Goal: Information Seeking & Learning: Check status

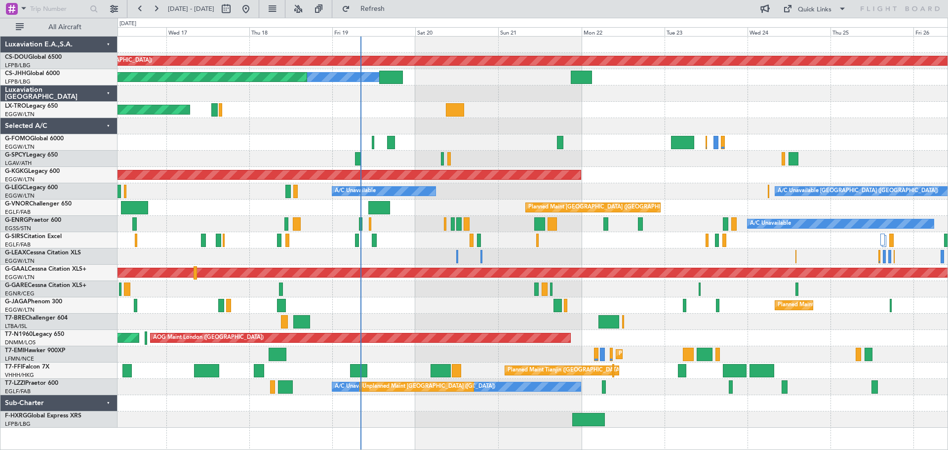
click at [900, 143] on div "Planned Maint London (Biggin Hill) Owner Planned Maint Paris (Le Bourget) Unpla…" at bounding box center [533, 232] width 830 height 391
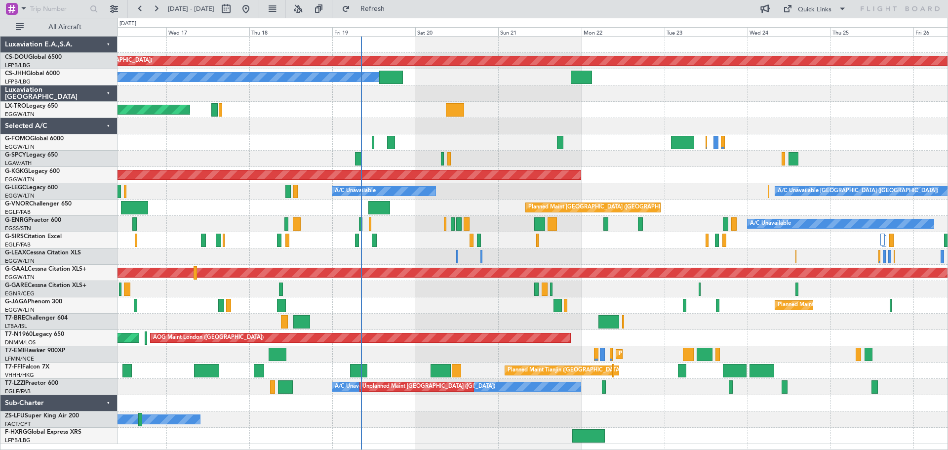
click at [544, 118] on div "Unplanned Maint [GEOGRAPHIC_DATA] ([PERSON_NAME] Intl)" at bounding box center [533, 110] width 830 height 16
click at [157, 8] on button at bounding box center [156, 9] width 16 height 16
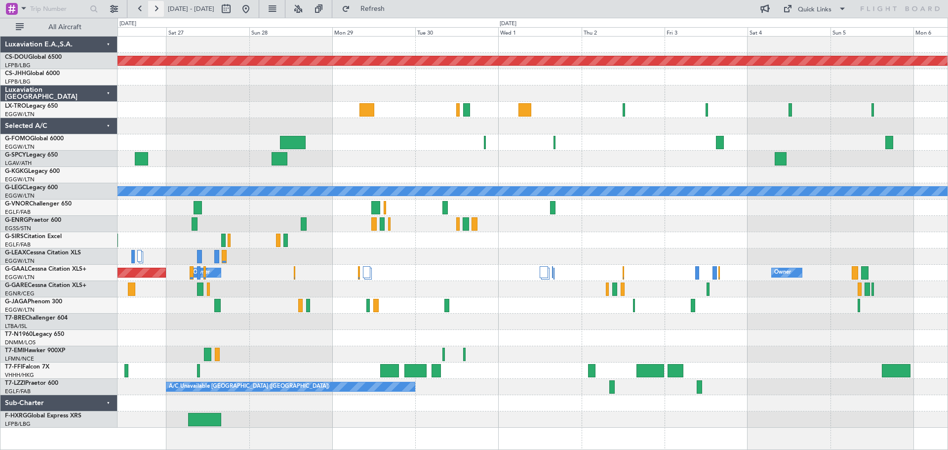
click at [157, 8] on button at bounding box center [156, 9] width 16 height 16
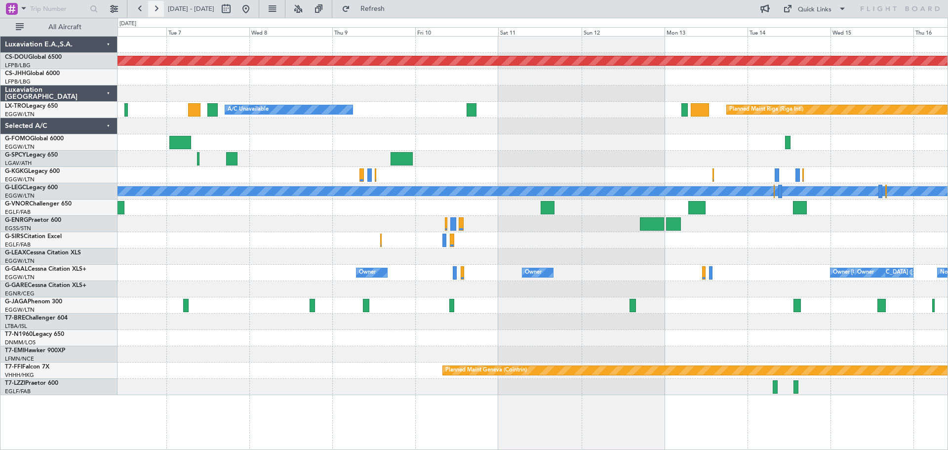
click at [157, 8] on button at bounding box center [156, 9] width 16 height 16
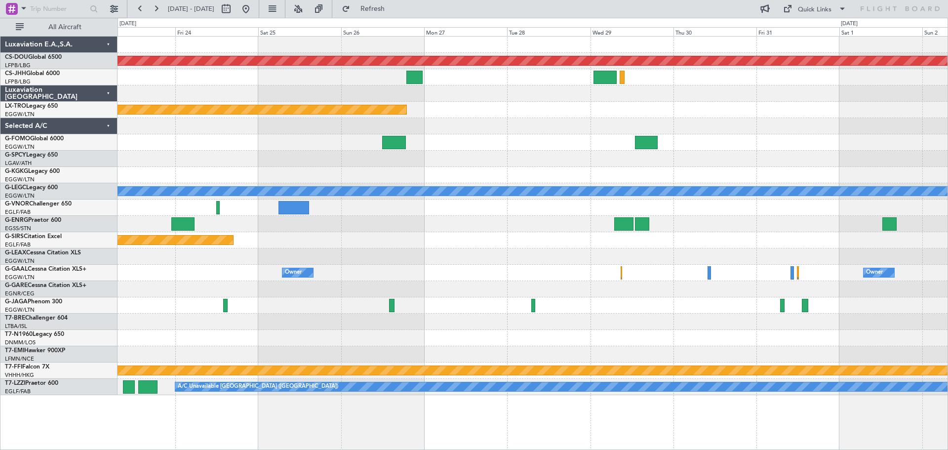
click at [280, 182] on div at bounding box center [533, 175] width 830 height 16
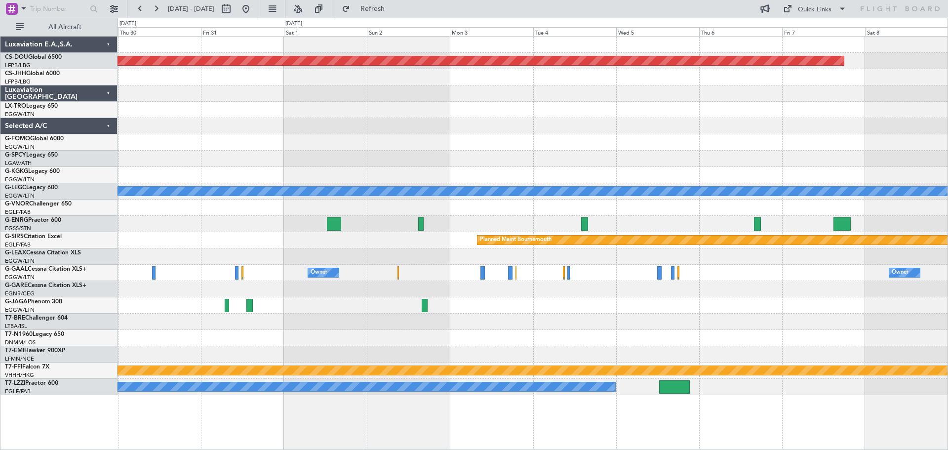
click at [236, 177] on div "Planned Maint London (Biggin Hill) A/C Unavailable London (Luton) Planned Maint…" at bounding box center [533, 216] width 830 height 359
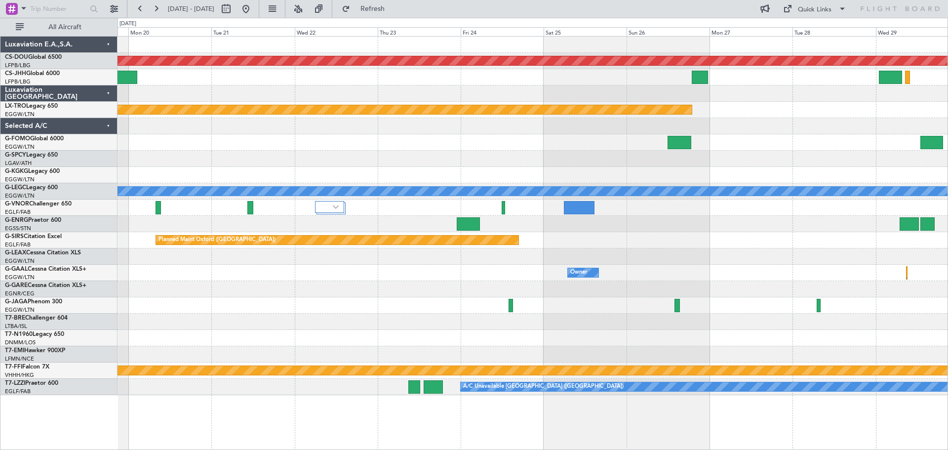
click at [870, 126] on div "Planned Maint London (Biggin Hill) Planned Maint Riga (Riga Intl) A/C Unavailab…" at bounding box center [533, 216] width 830 height 359
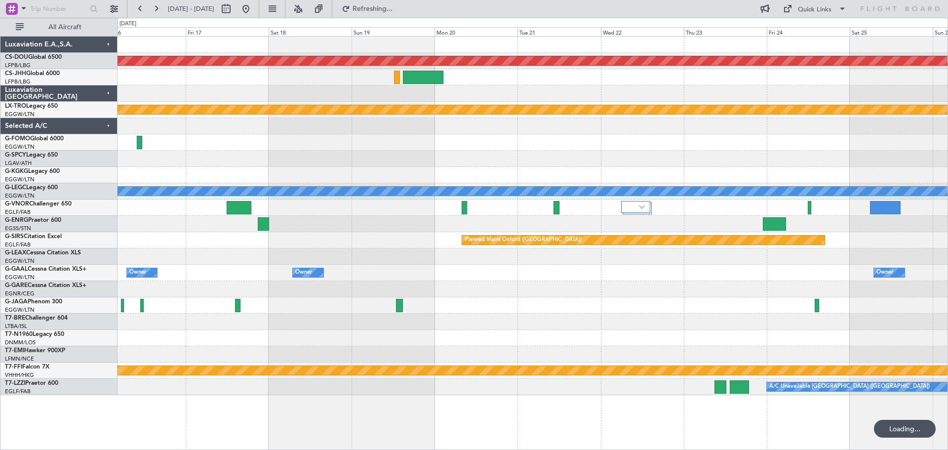
click at [518, 126] on div "Planned Maint London (Biggin Hill) Planned Maint Riga (Riga Intl) A/C Unavailab…" at bounding box center [533, 216] width 830 height 359
click at [138, 9] on button at bounding box center [140, 9] width 16 height 16
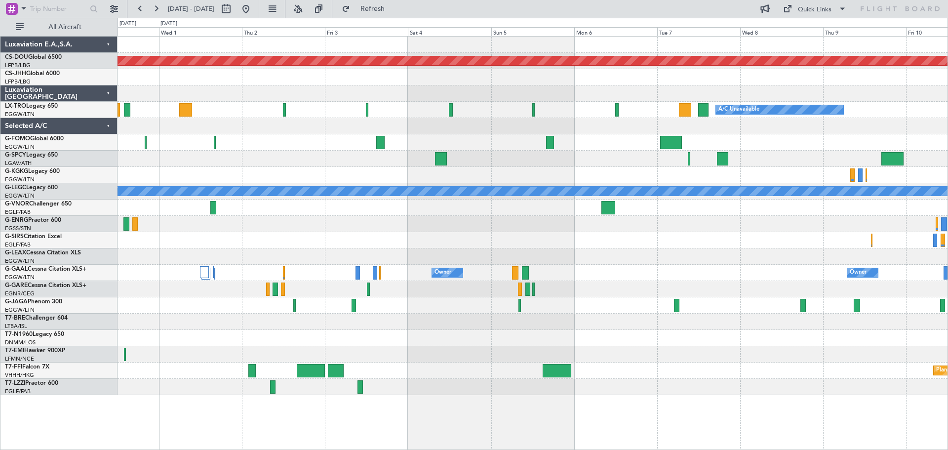
click at [779, 206] on div "Planned Maint London (Biggin Hill) A/C Unavailable A/C Unavailable London (Luto…" at bounding box center [533, 216] width 830 height 359
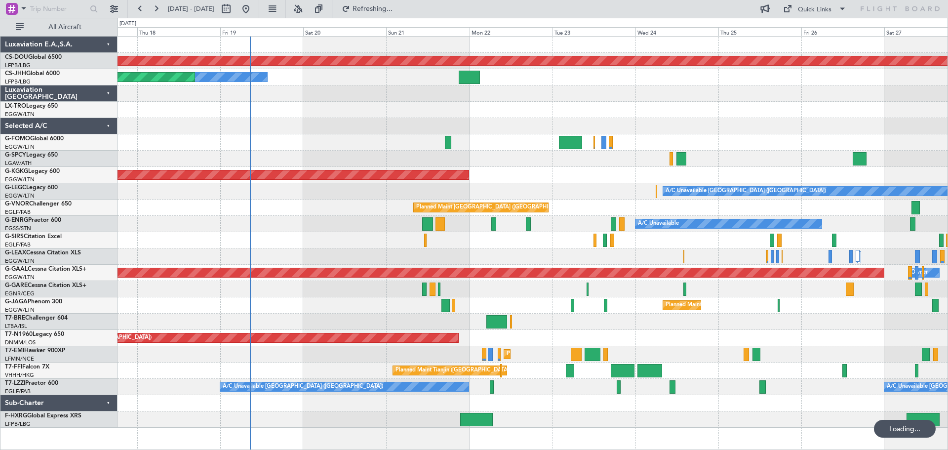
click at [526, 193] on div "Planned Maint London (Biggin Hill) Owner Planned Maint Paris (Le Bourget) Unpla…" at bounding box center [533, 232] width 830 height 391
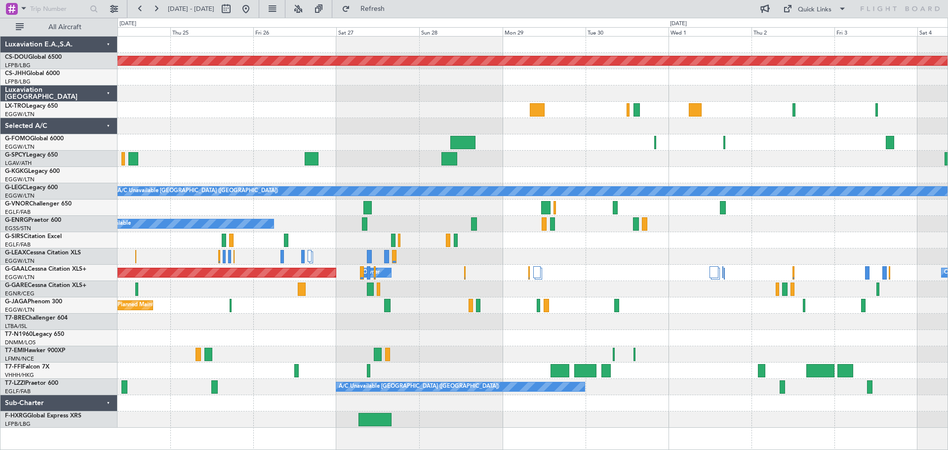
click at [243, 107] on div "Planned Maint London (Biggin Hill) AOG Maint Istanbul (Ataturk) A/C Unavailable…" at bounding box center [533, 232] width 830 height 391
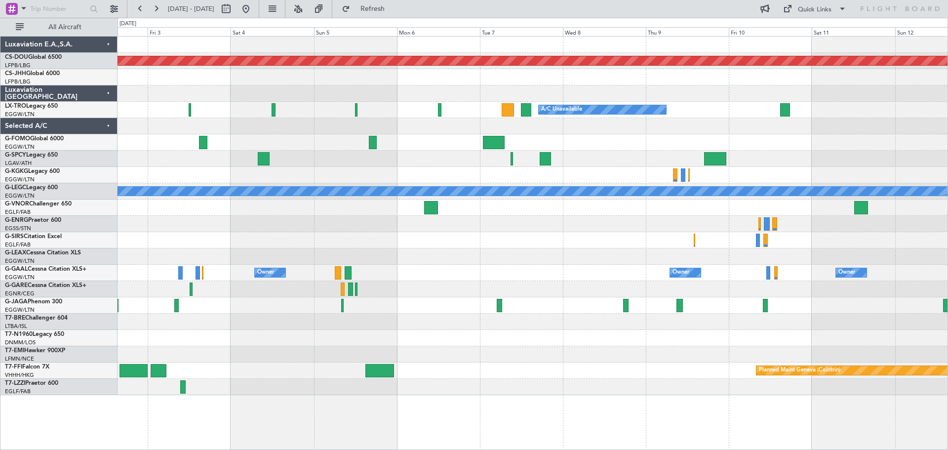
click at [331, 78] on div "Planned Maint London (Biggin Hill) A/C Unavailable Planned Maint Riga (Riga Int…" at bounding box center [533, 216] width 830 height 359
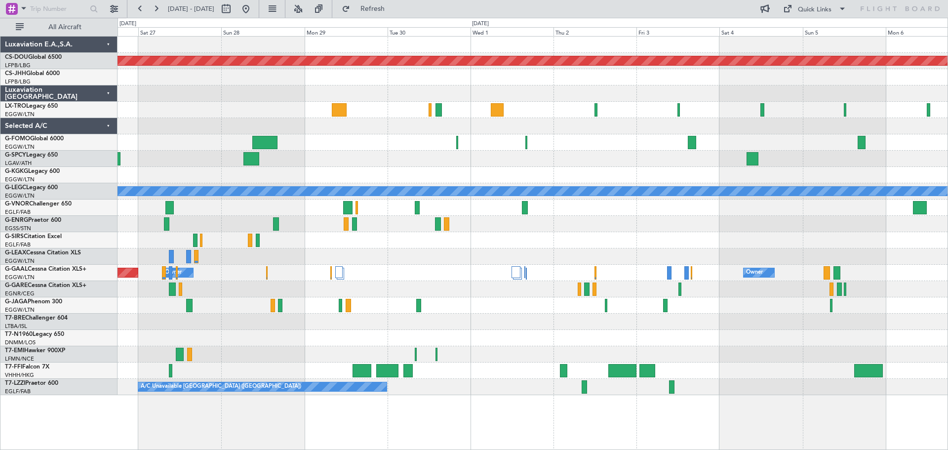
click at [705, 176] on div "Planned Maint London (Biggin Hill) A/C Unavailable A/C Unavailable London (Luto…" at bounding box center [533, 216] width 830 height 359
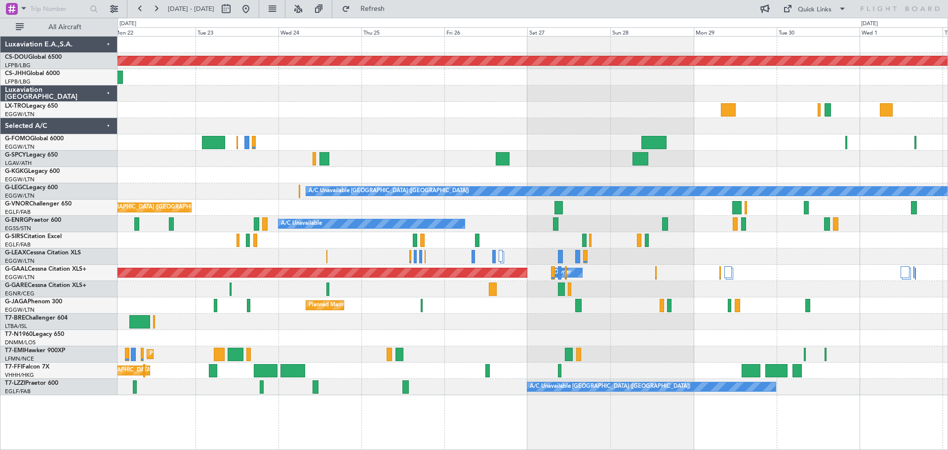
click at [675, 163] on div "Planned Maint London (Biggin Hill) Owner AOG Maint Istanbul (Ataturk) A/C Unava…" at bounding box center [533, 216] width 830 height 359
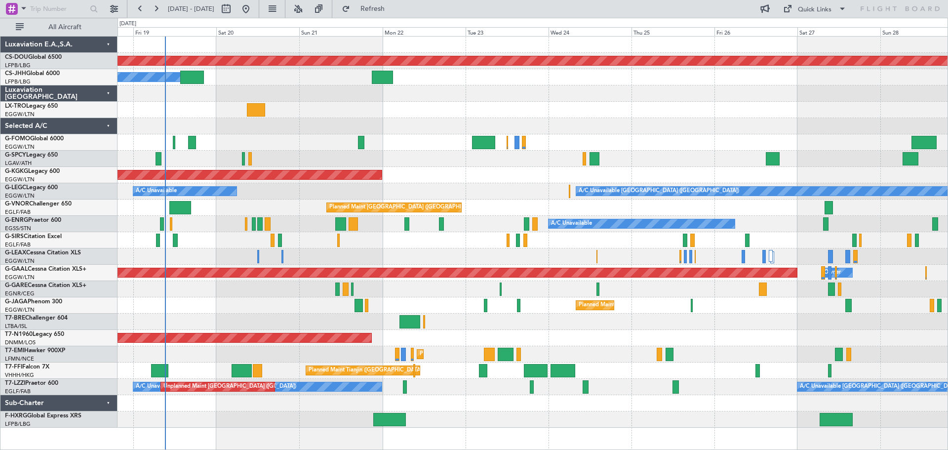
click at [663, 118] on div at bounding box center [533, 126] width 830 height 16
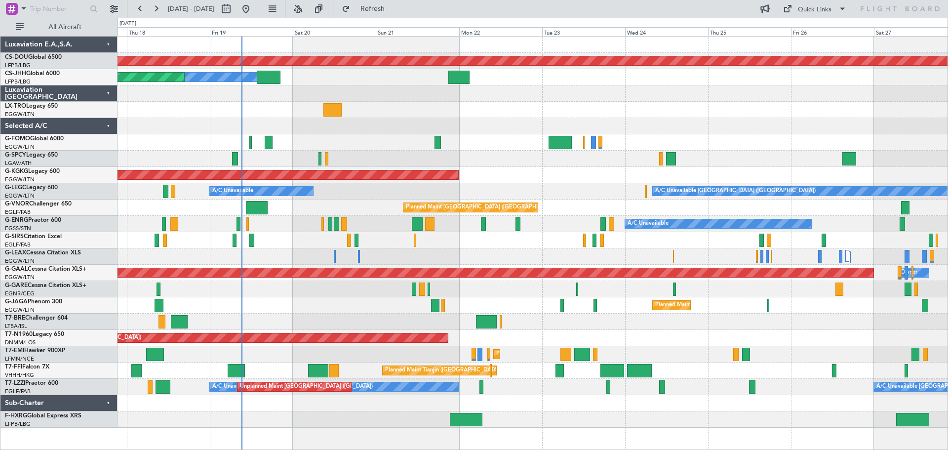
click at [576, 110] on div "Unplanned Maint [GEOGRAPHIC_DATA] ([PERSON_NAME] Intl)" at bounding box center [533, 110] width 830 height 16
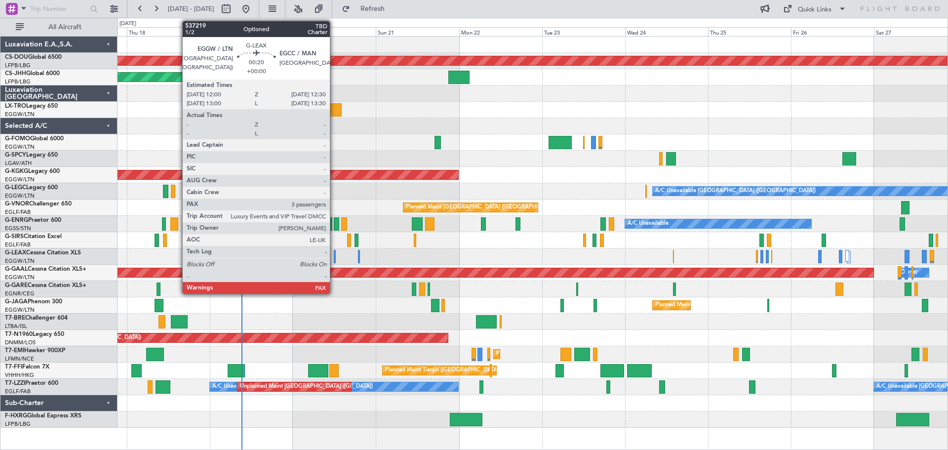
click at [334, 259] on div at bounding box center [335, 256] width 2 height 13
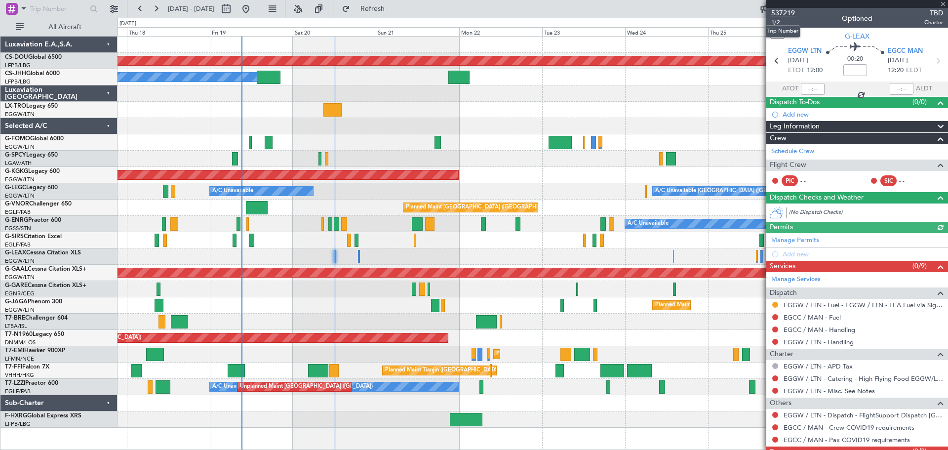
click at [781, 15] on span "537219" at bounding box center [784, 13] width 24 height 10
click at [941, 5] on span at bounding box center [943, 4] width 10 height 9
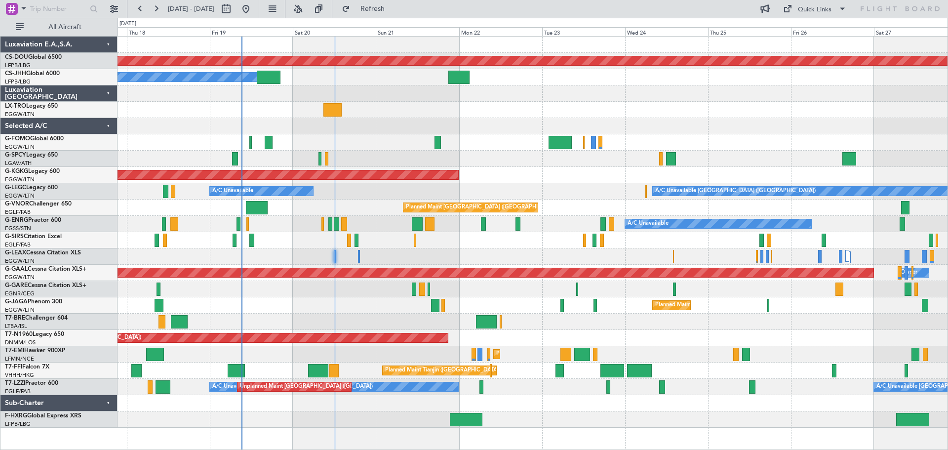
type input "0"
click at [394, 8] on span "Refresh" at bounding box center [372, 8] width 41 height 7
click at [583, 103] on div "Unplanned Maint [GEOGRAPHIC_DATA] ([PERSON_NAME] Intl)" at bounding box center [533, 110] width 830 height 16
click at [563, 116] on div "Unplanned Maint [GEOGRAPHIC_DATA] ([PERSON_NAME] Intl)" at bounding box center [533, 110] width 830 height 16
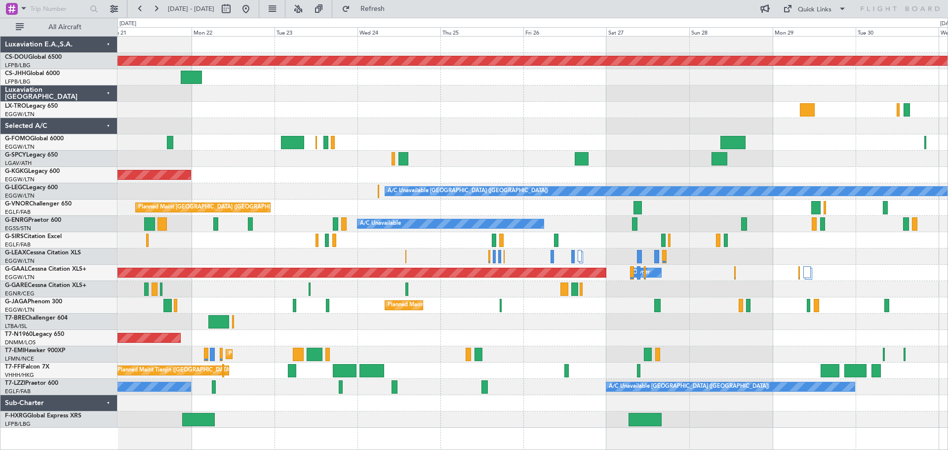
click at [368, 130] on div "Planned Maint London (Biggin Hill) Owner Planned Maint Paris (Le Bourget) AOG M…" at bounding box center [533, 232] width 830 height 391
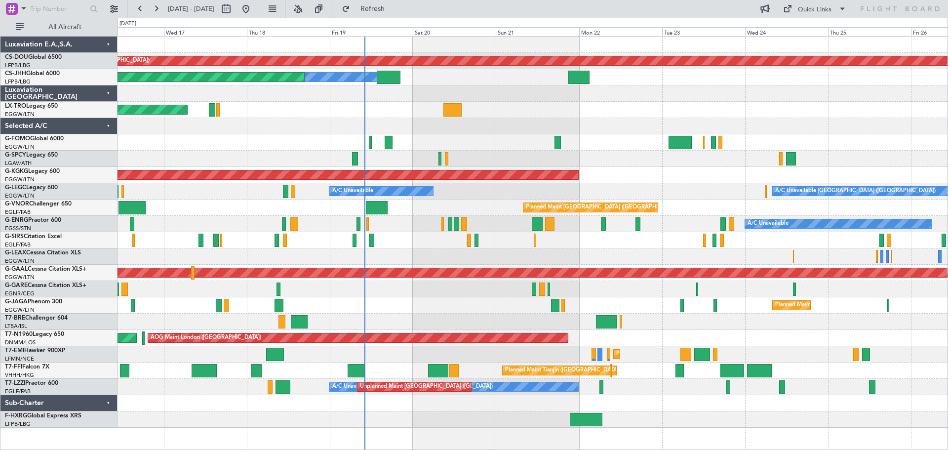
click at [745, 123] on div "Planned Maint London (Biggin Hill) Owner Planned Maint Paris (Le Bourget) Unpla…" at bounding box center [533, 232] width 830 height 391
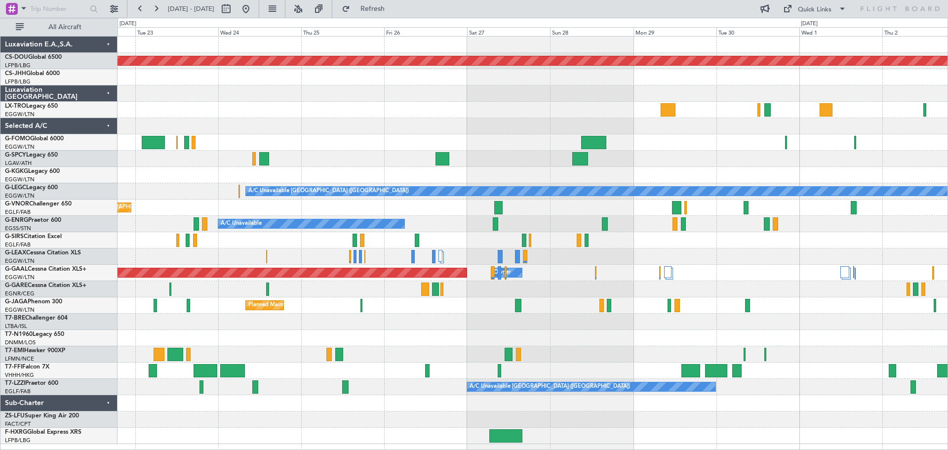
click at [281, 124] on div "Planned Maint London (Biggin Hill) AOG Maint Istanbul (Ataturk) A/C Unavailable…" at bounding box center [533, 241] width 830 height 408
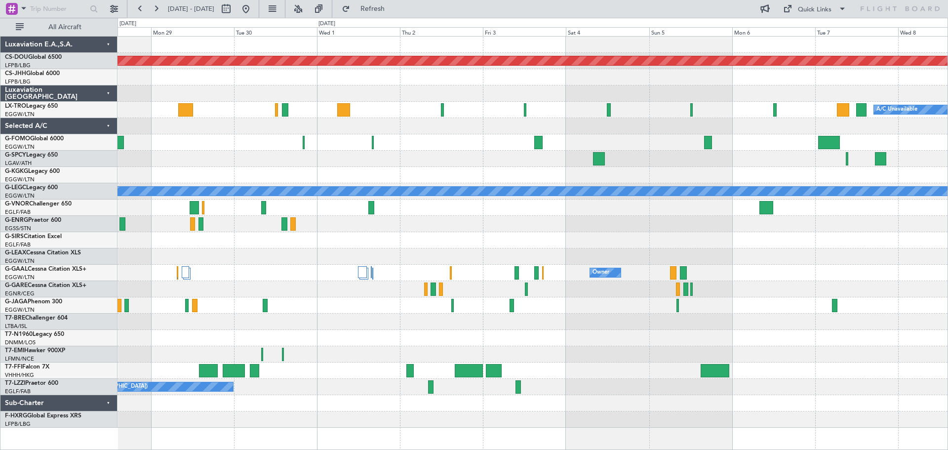
click at [258, 106] on div "Planned Maint London (Biggin Hill) A/C Unavailable A/C Unavailable London (Luto…" at bounding box center [533, 232] width 830 height 391
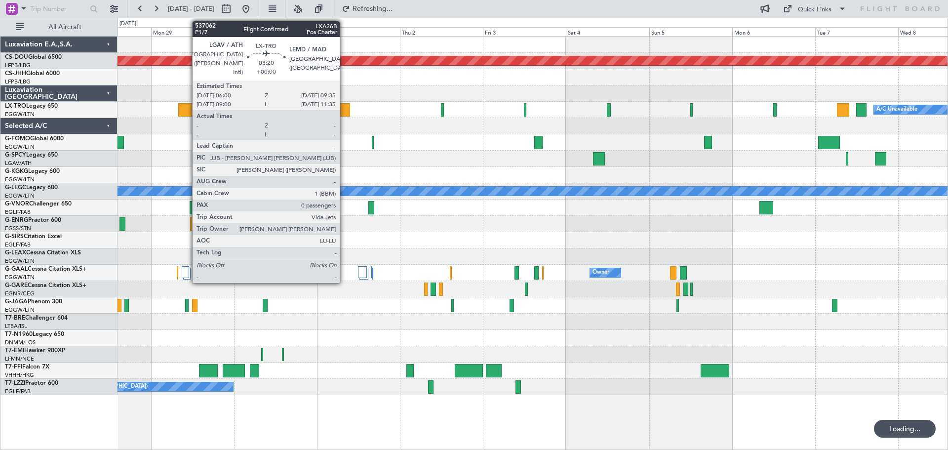
click at [344, 108] on div at bounding box center [343, 109] width 13 height 13
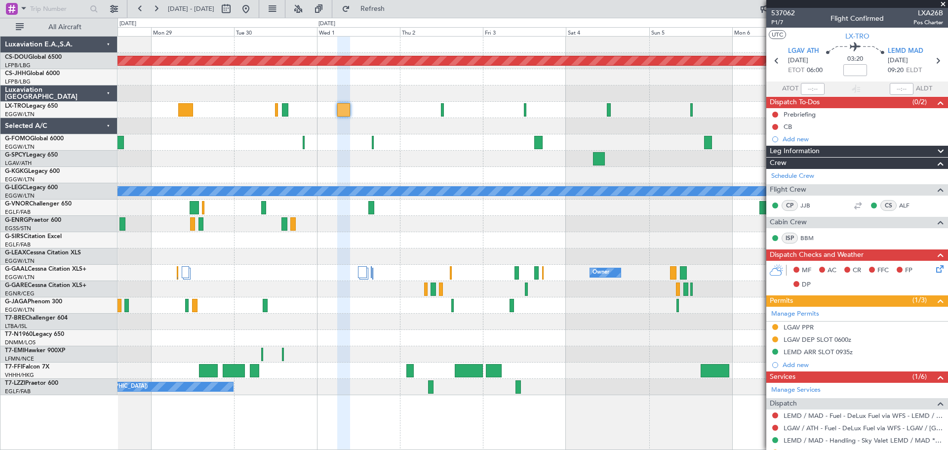
click at [943, 3] on span at bounding box center [943, 4] width 10 height 9
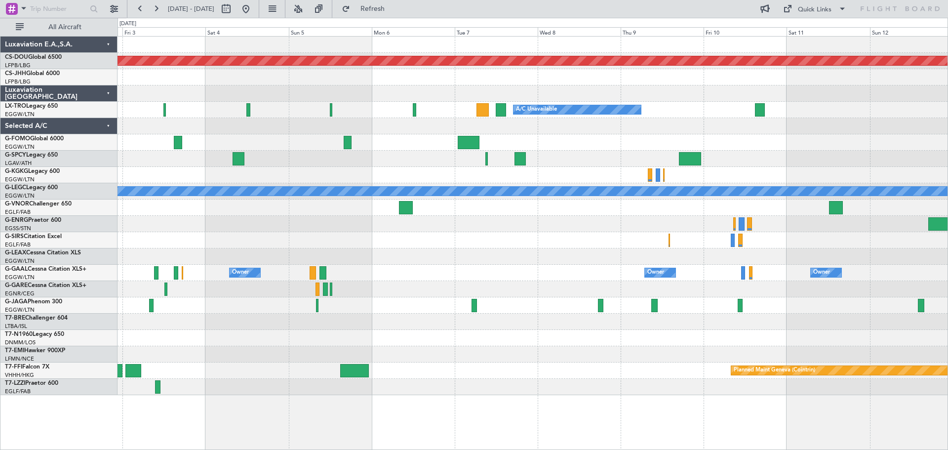
click at [345, 109] on div "Planned Maint London (Biggin Hill) A/C Unavailable Planned Maint Riga (Riga Int…" at bounding box center [533, 216] width 830 height 359
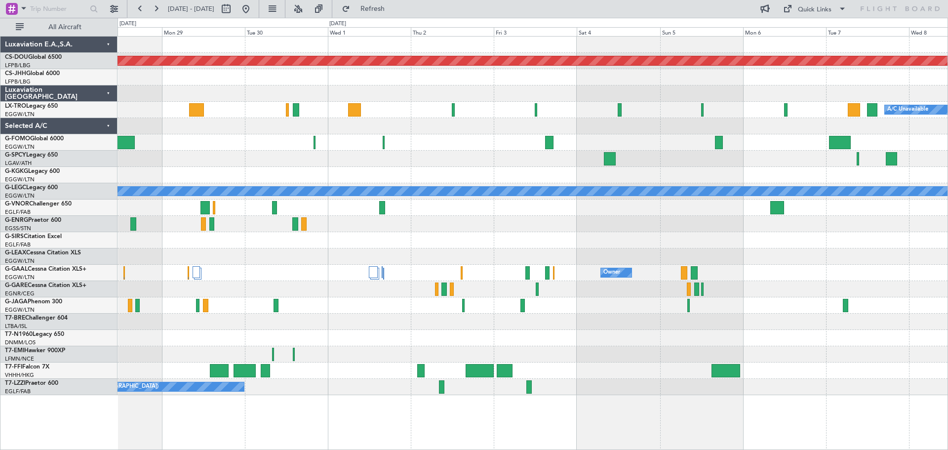
click at [654, 94] on div at bounding box center [533, 93] width 830 height 16
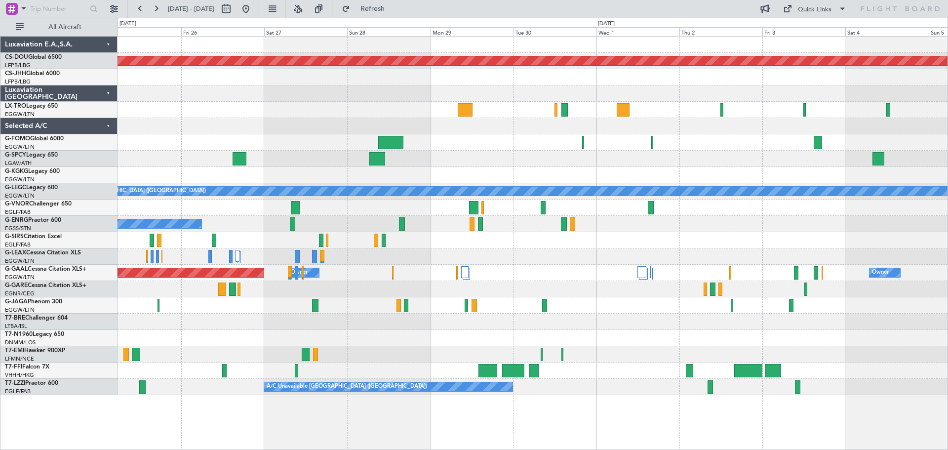
click at [529, 146] on div at bounding box center [533, 142] width 830 height 16
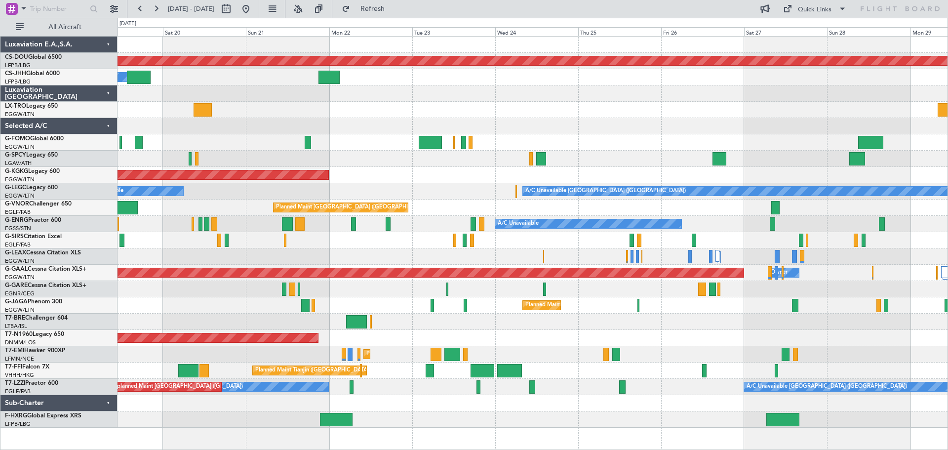
click at [715, 105] on div "Unplanned Maint [GEOGRAPHIC_DATA] ([PERSON_NAME] Intl)" at bounding box center [533, 110] width 830 height 16
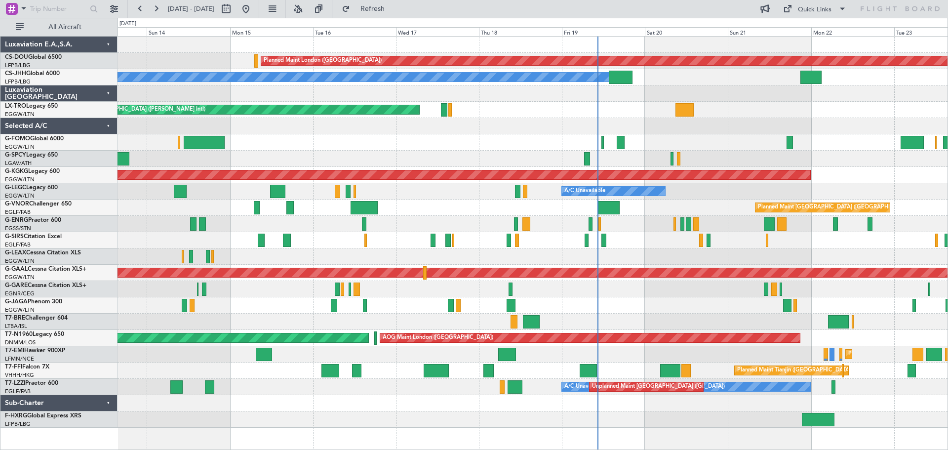
click at [718, 128] on div at bounding box center [533, 126] width 830 height 16
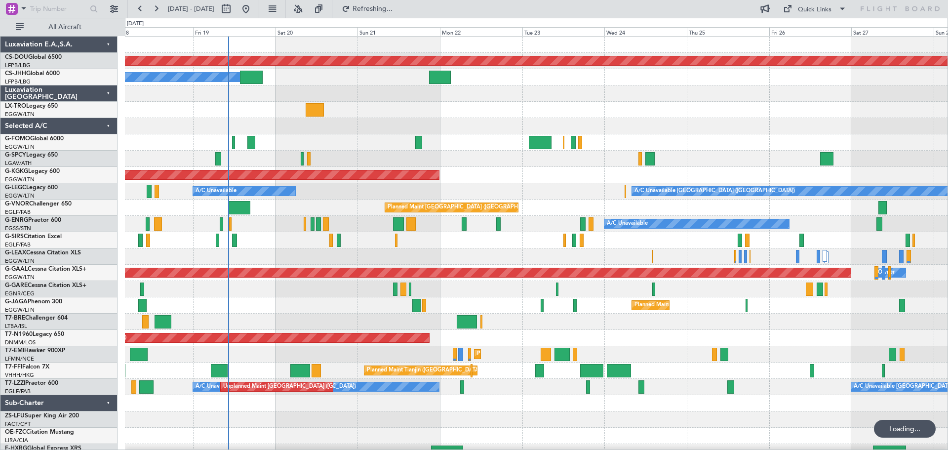
click at [358, 149] on div at bounding box center [536, 142] width 823 height 16
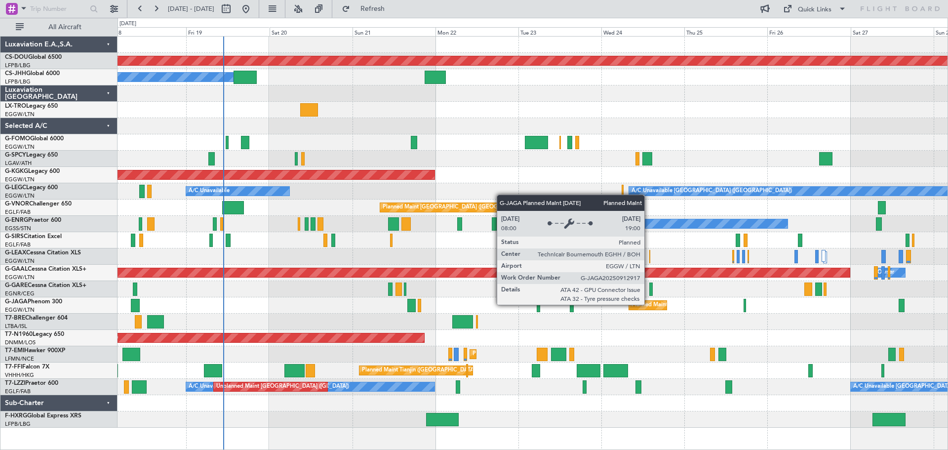
click at [649, 304] on div "Planned Maint [GEOGRAPHIC_DATA] ([GEOGRAPHIC_DATA])" at bounding box center [710, 305] width 156 height 15
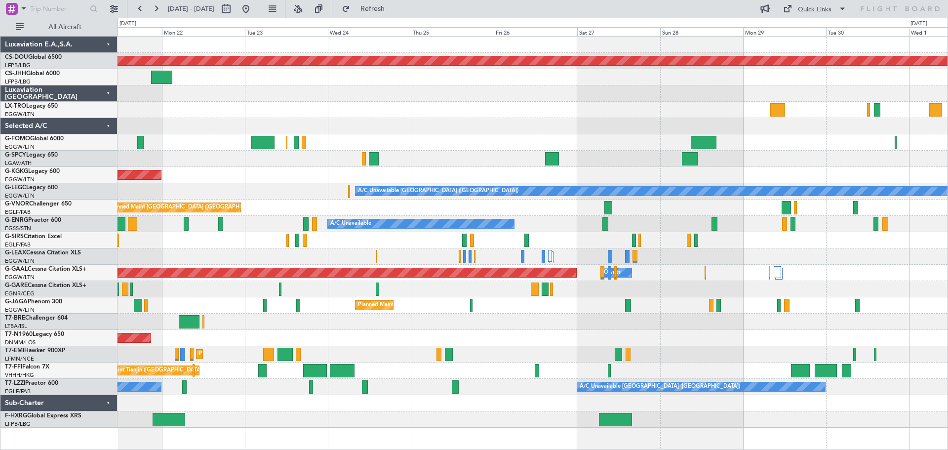
click at [470, 135] on div at bounding box center [533, 142] width 830 height 16
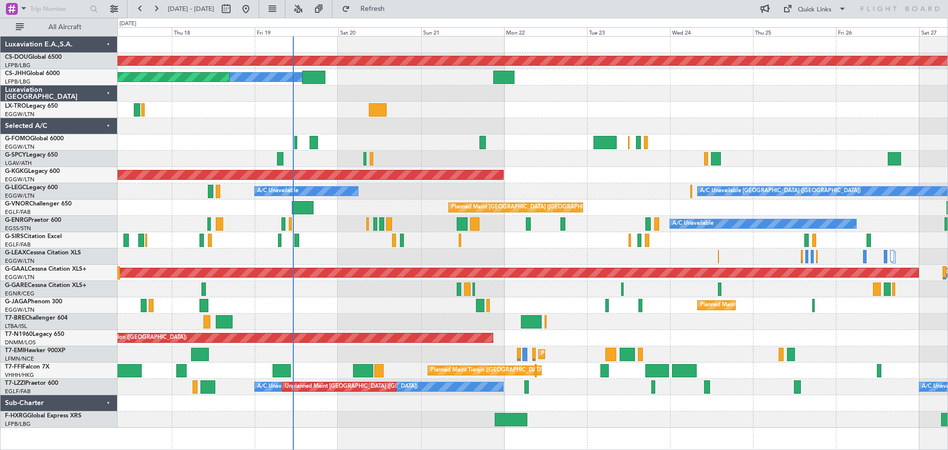
click at [594, 104] on div "Planned Maint London (Biggin Hill) Owner Planned Maint Paris (Le Bourget) Unpla…" at bounding box center [533, 232] width 830 height 391
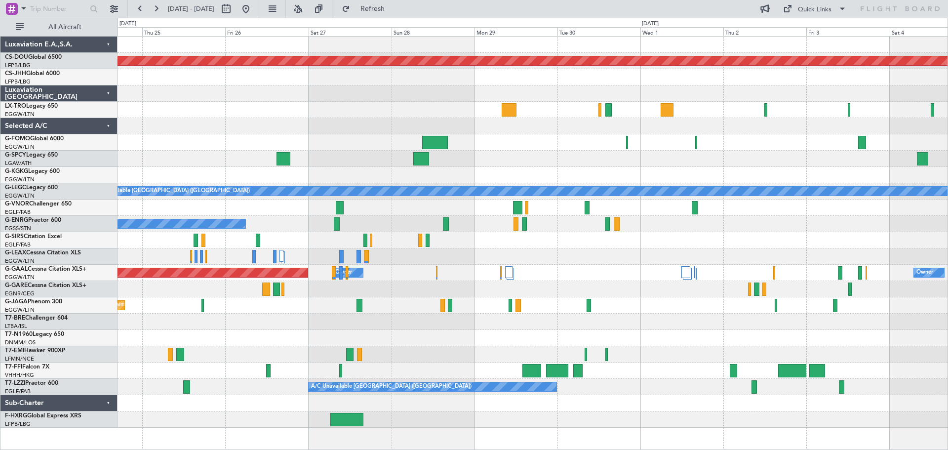
click at [167, 111] on div at bounding box center [533, 110] width 830 height 16
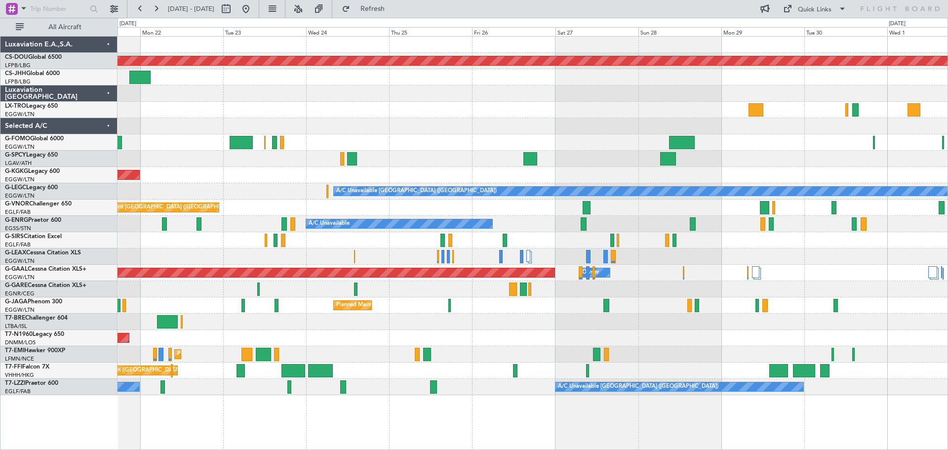
click at [747, 173] on div "Planned Maint London (Biggin Hill) Owner AOG Maint Istanbul (Ataturk) A/C Unava…" at bounding box center [533, 216] width 830 height 359
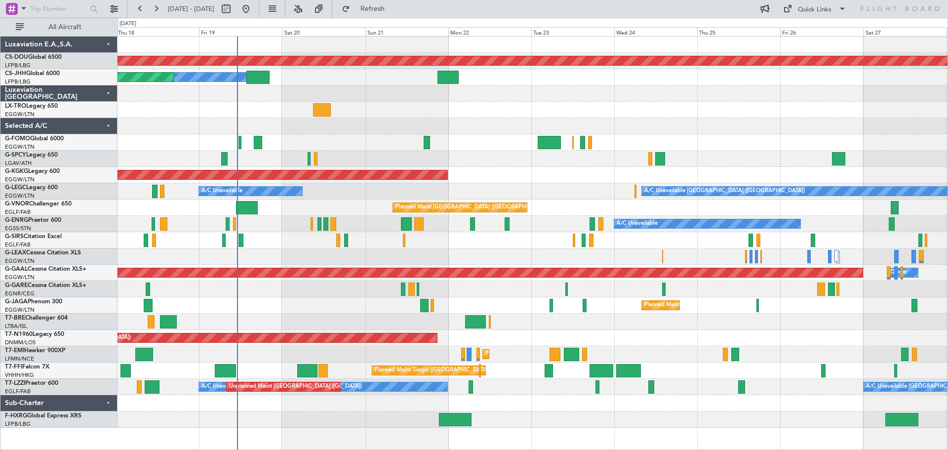
click at [693, 137] on div at bounding box center [533, 142] width 830 height 16
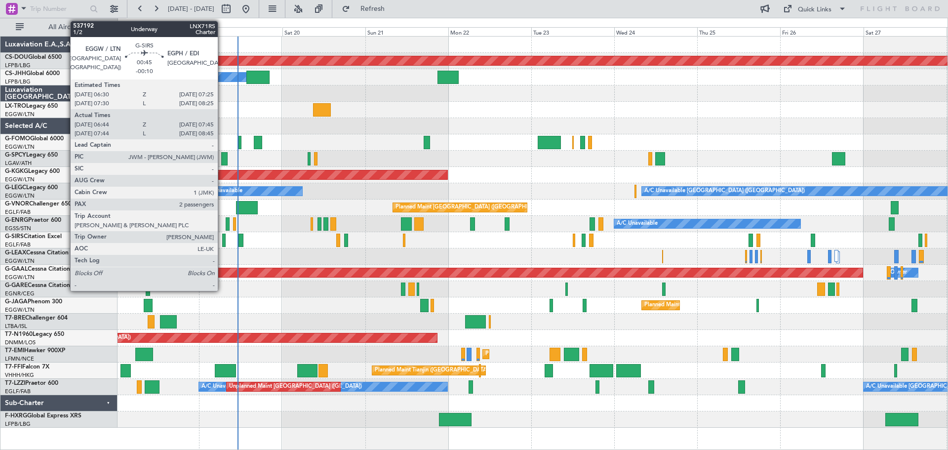
click at [222, 240] on div at bounding box center [224, 240] width 4 height 13
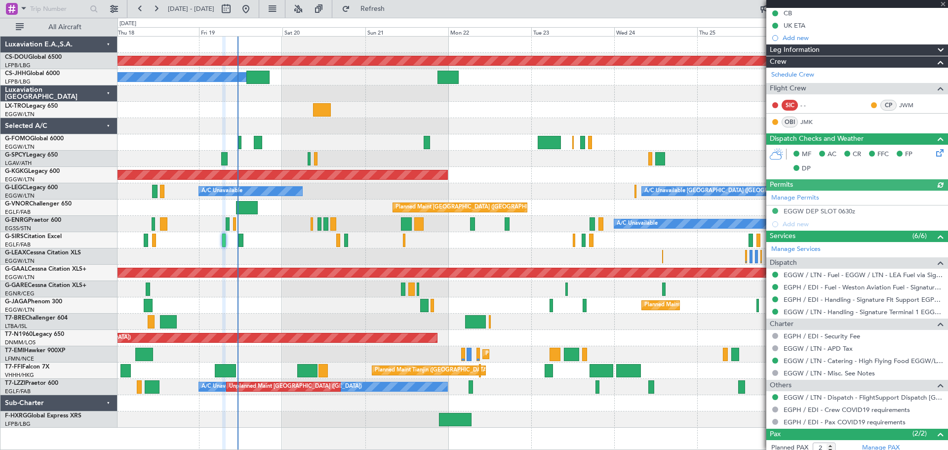
scroll to position [152, 0]
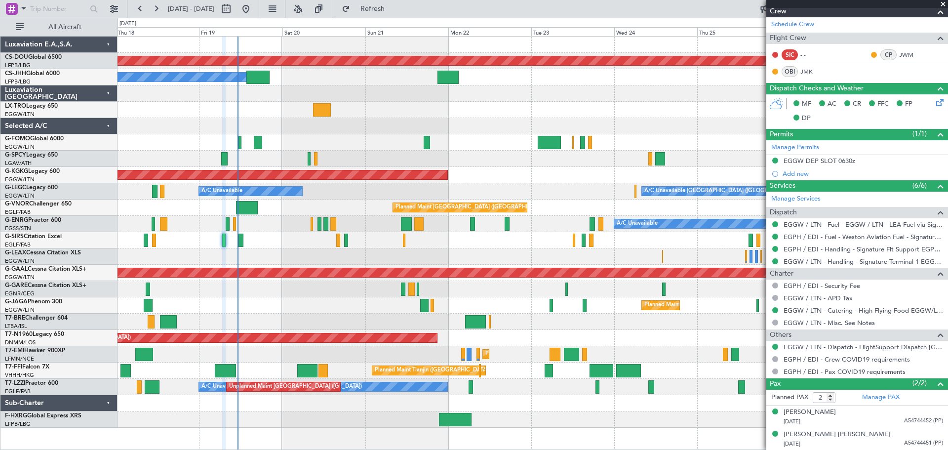
click at [942, 4] on span at bounding box center [943, 4] width 10 height 9
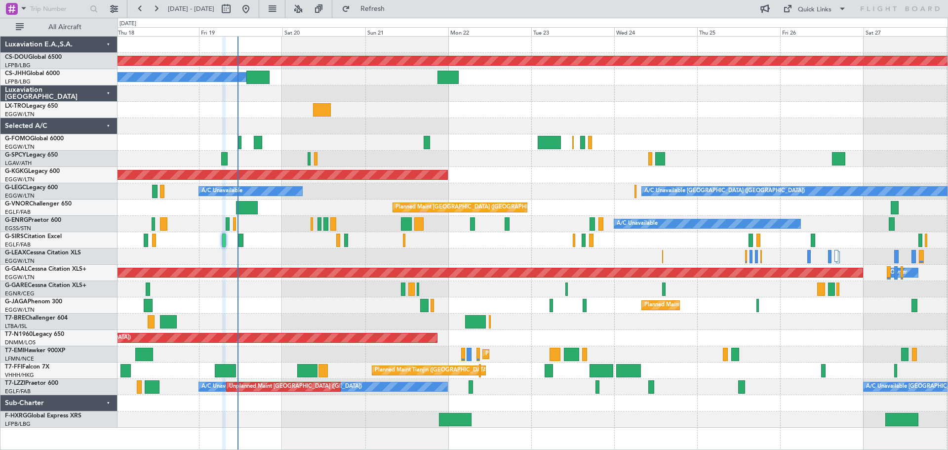
type input "0"
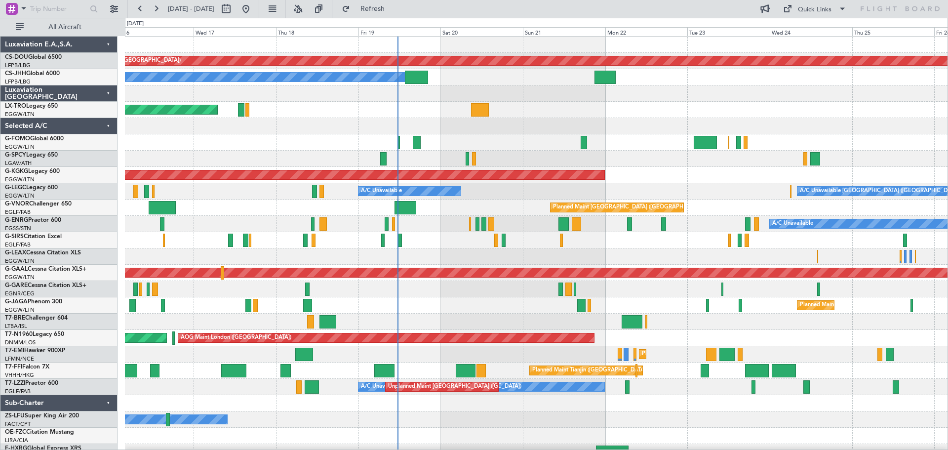
click at [688, 118] on div "Unplanned Maint [GEOGRAPHIC_DATA] ([PERSON_NAME] Intl)" at bounding box center [536, 110] width 823 height 16
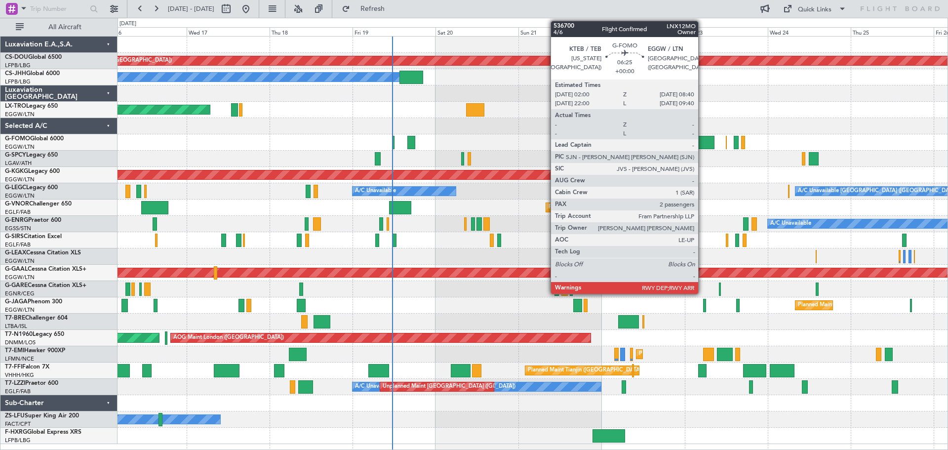
click at [703, 145] on div at bounding box center [703, 142] width 23 height 13
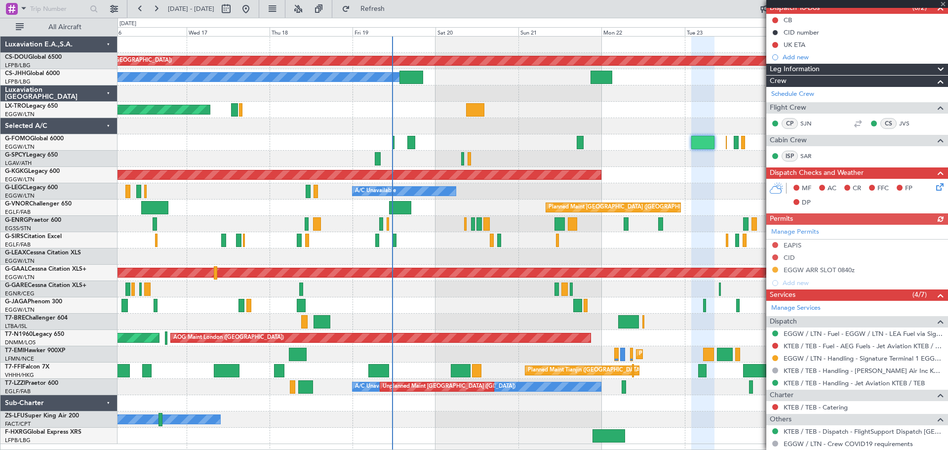
scroll to position [191, 0]
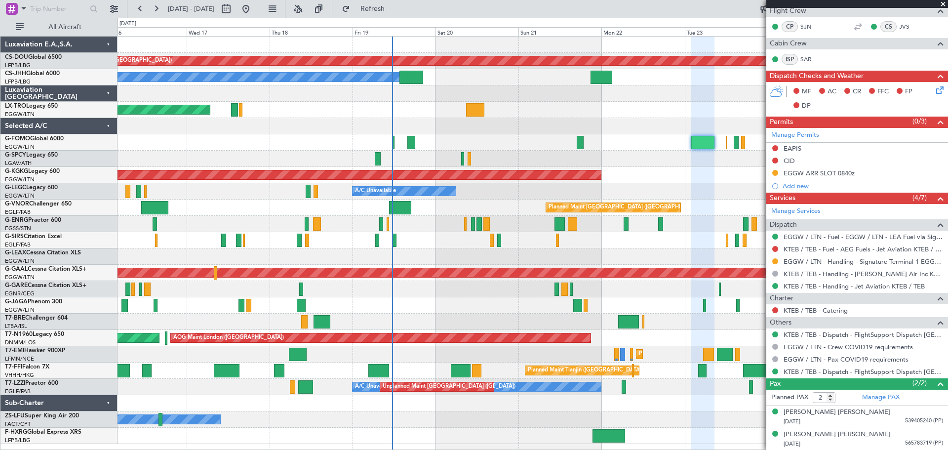
click at [943, 4] on span at bounding box center [943, 4] width 10 height 9
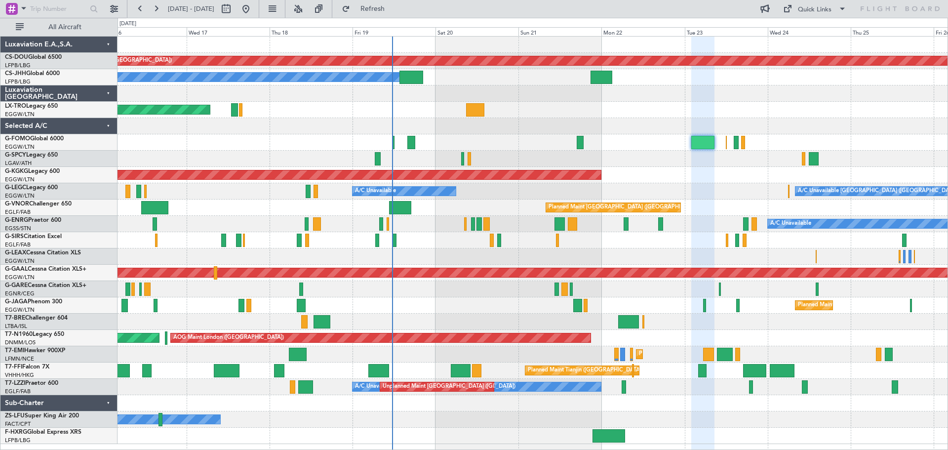
type input "0"
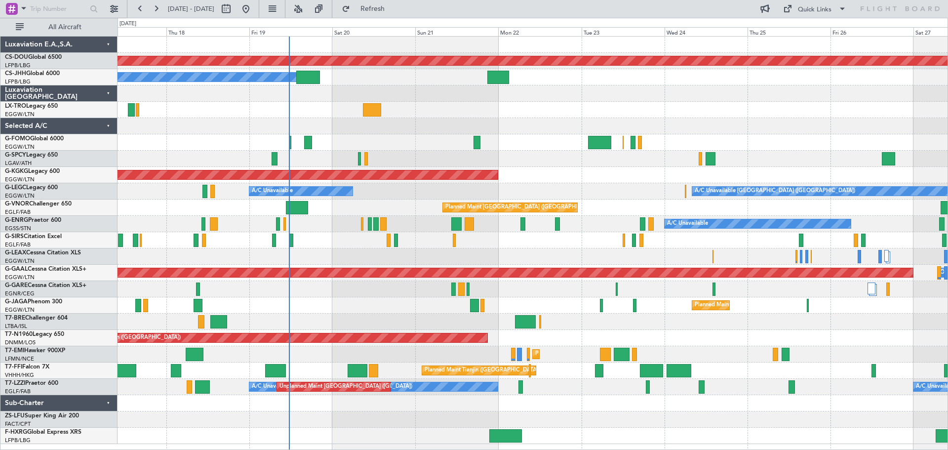
click at [741, 207] on div "Planned Maint [GEOGRAPHIC_DATA] ([GEOGRAPHIC_DATA])" at bounding box center [533, 208] width 830 height 16
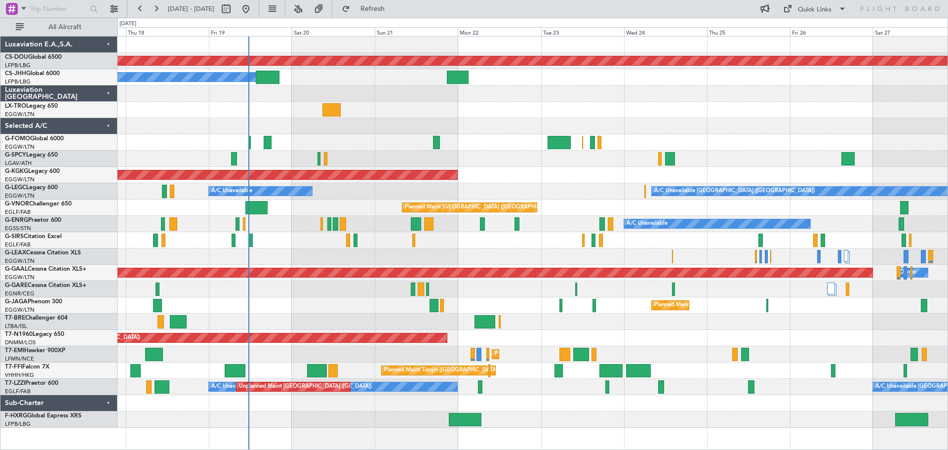
click at [540, 247] on div at bounding box center [533, 240] width 830 height 16
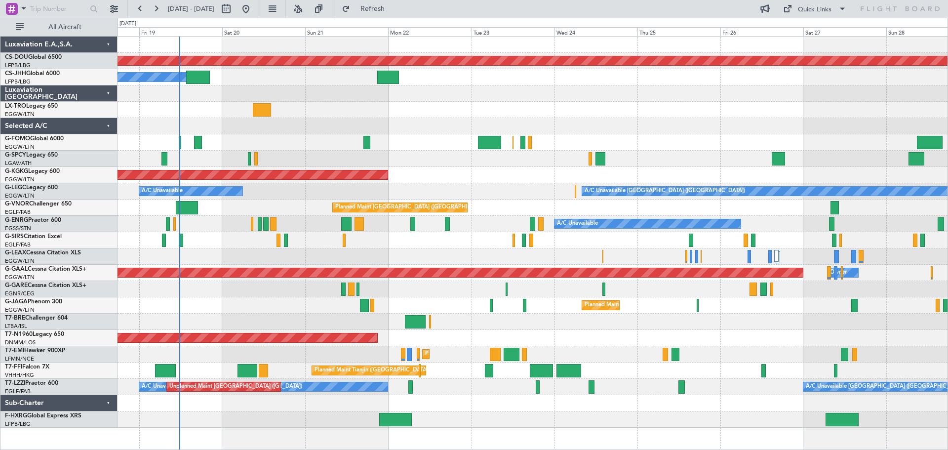
click at [675, 125] on div at bounding box center [533, 126] width 830 height 16
click at [259, 83] on div "Owner Planned Maint Paris (Le Bourget)" at bounding box center [533, 77] width 830 height 16
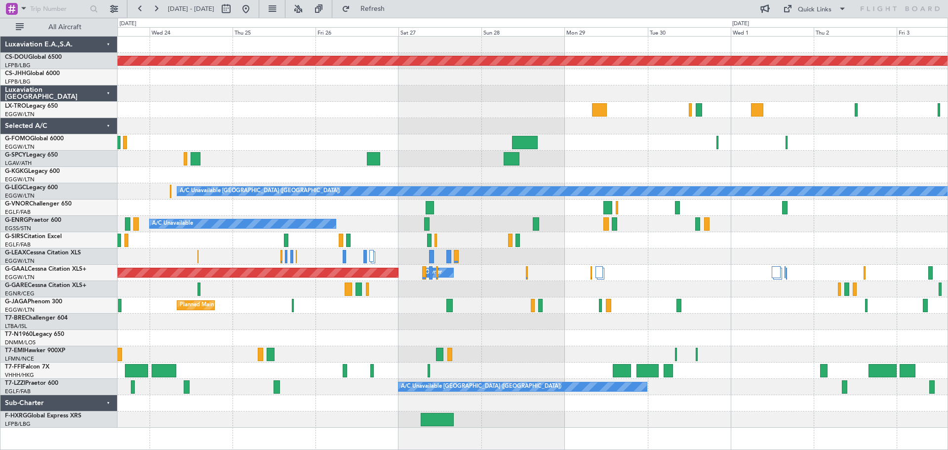
click at [350, 150] on div at bounding box center [533, 142] width 830 height 16
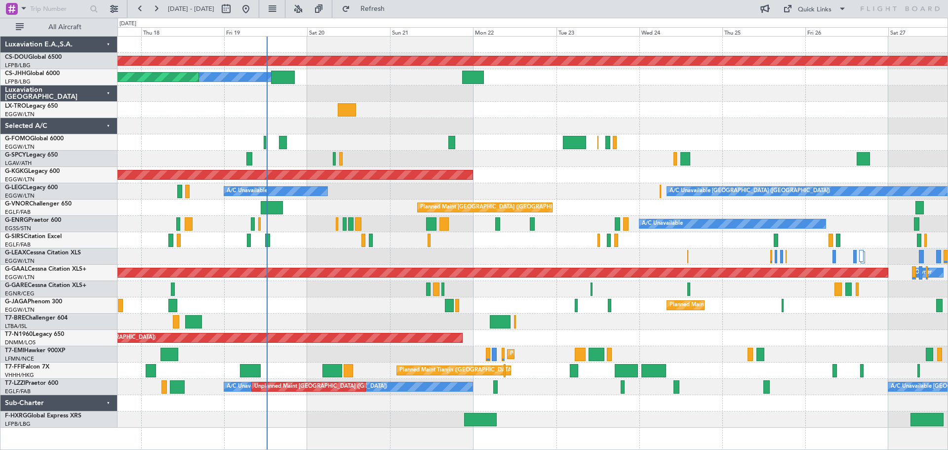
click at [817, 136] on div "Planned Maint London (Biggin Hill) Owner Planned Maint Paris (Le Bourget) Unpla…" at bounding box center [533, 232] width 830 height 391
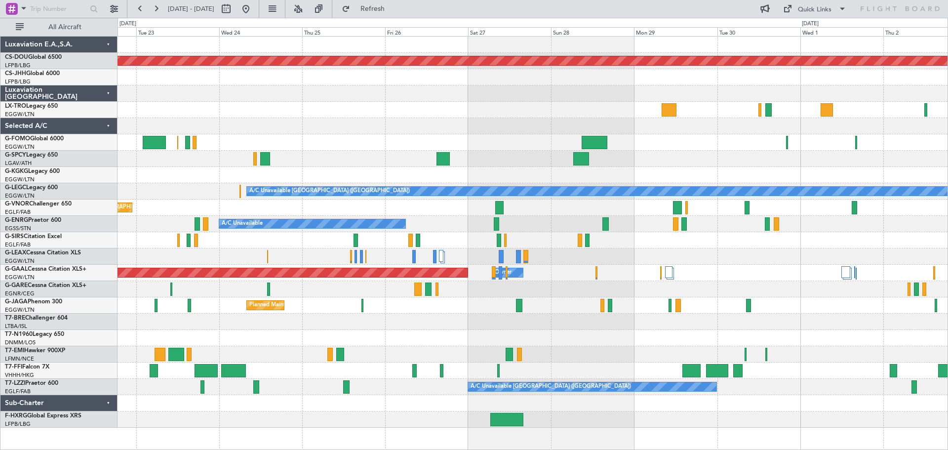
click at [389, 125] on div at bounding box center [533, 126] width 830 height 16
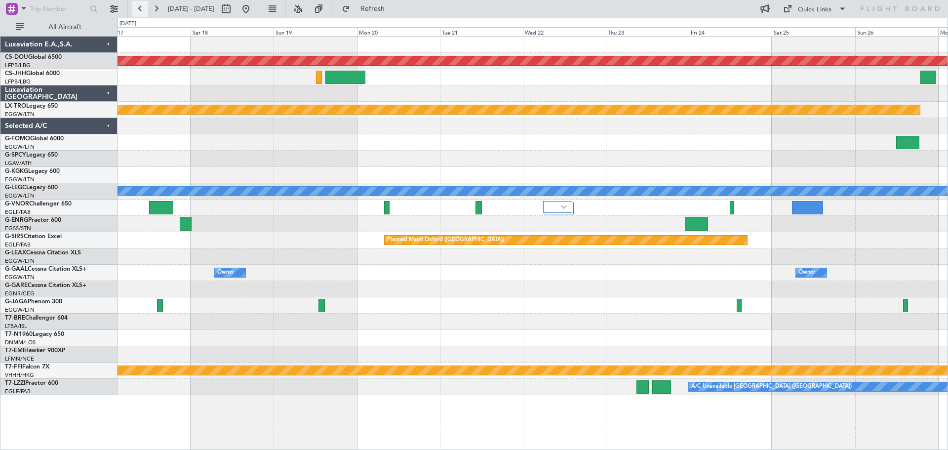
click at [138, 8] on button at bounding box center [140, 9] width 16 height 16
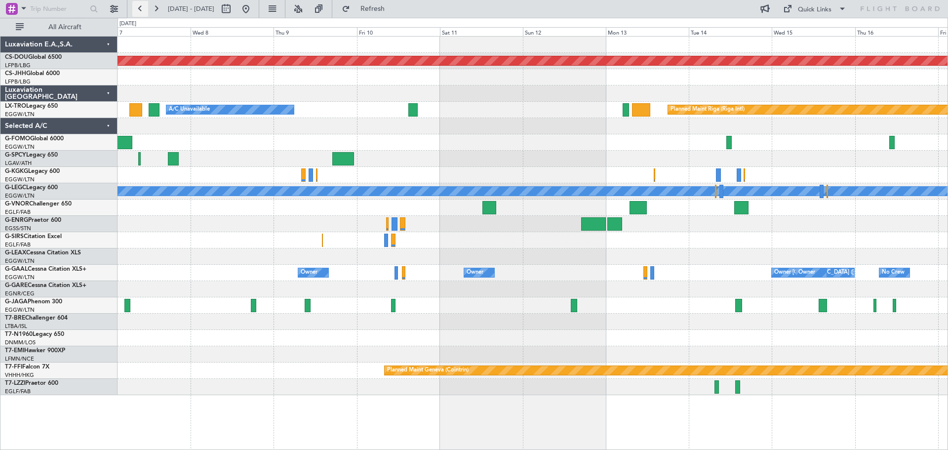
click at [138, 8] on button at bounding box center [140, 9] width 16 height 16
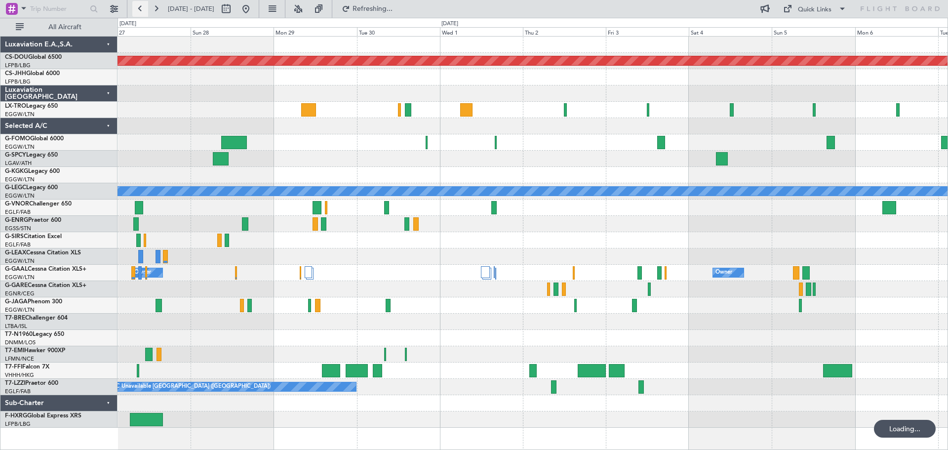
click at [138, 8] on button at bounding box center [140, 9] width 16 height 16
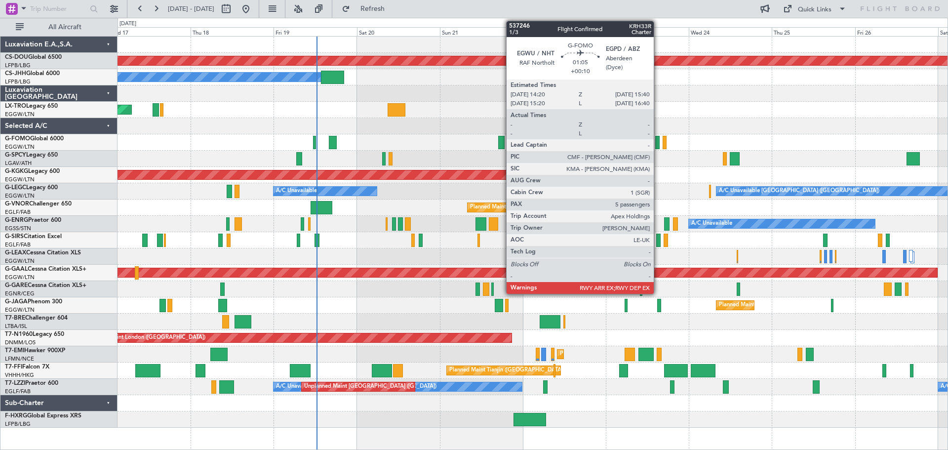
click at [658, 143] on div at bounding box center [657, 142] width 5 height 13
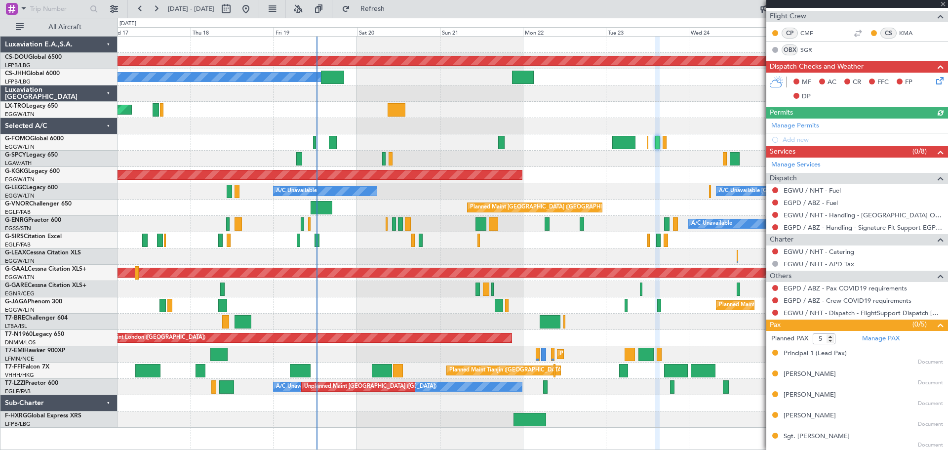
scroll to position [211, 0]
click at [942, 3] on span at bounding box center [943, 4] width 10 height 9
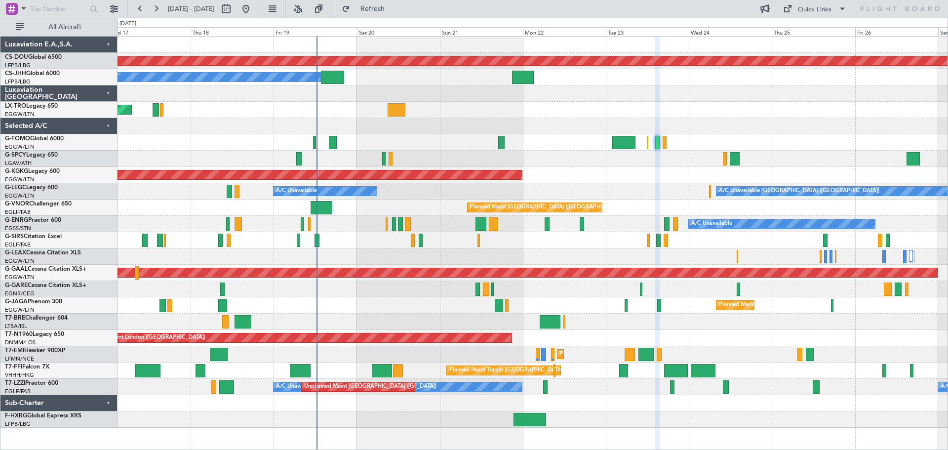
type input "0"
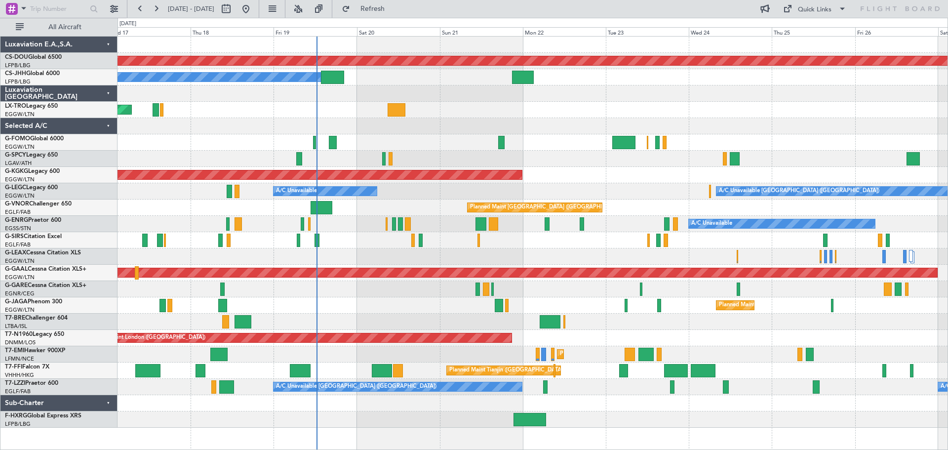
click at [733, 103] on div "Unplanned Maint [GEOGRAPHIC_DATA] ([PERSON_NAME] Intl)" at bounding box center [533, 110] width 830 height 16
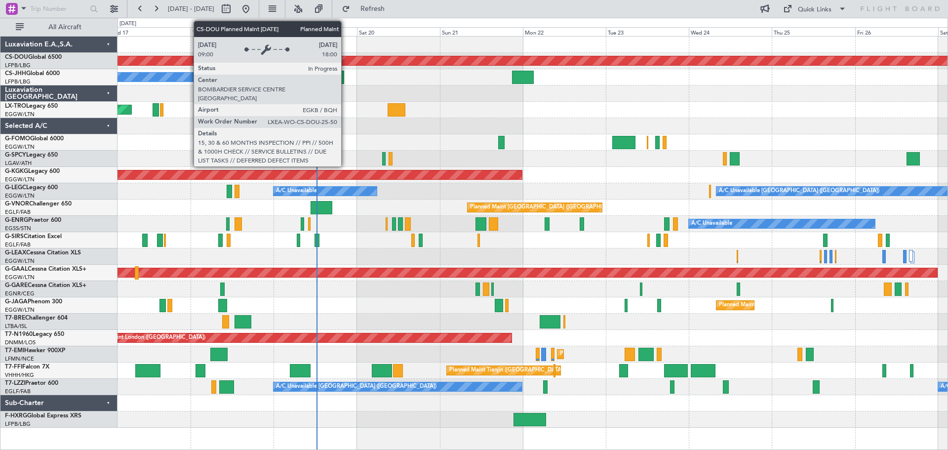
click at [399, 87] on div at bounding box center [533, 93] width 830 height 16
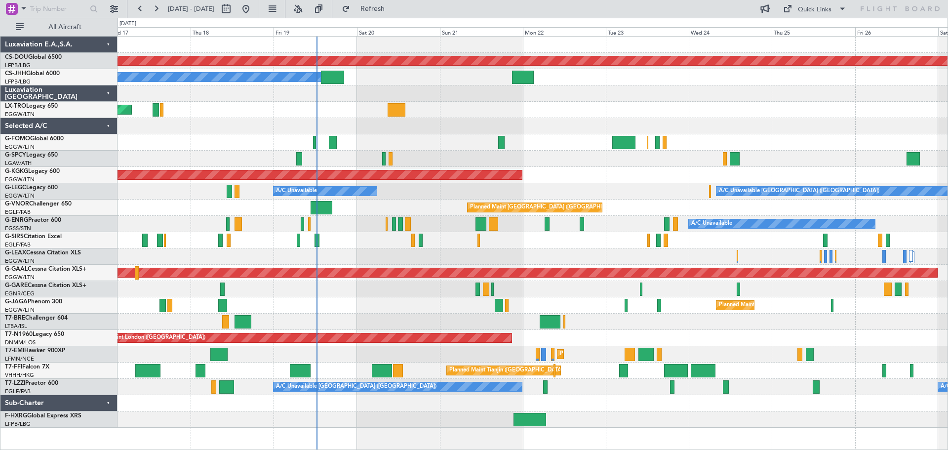
click at [400, 84] on div "Planned Maint [GEOGRAPHIC_DATA] ([GEOGRAPHIC_DATA]) Owner" at bounding box center [533, 77] width 830 height 16
click at [646, 84] on div "Planned Maint [GEOGRAPHIC_DATA] ([GEOGRAPHIC_DATA]) Owner" at bounding box center [533, 77] width 830 height 16
click at [729, 86] on div at bounding box center [533, 93] width 830 height 16
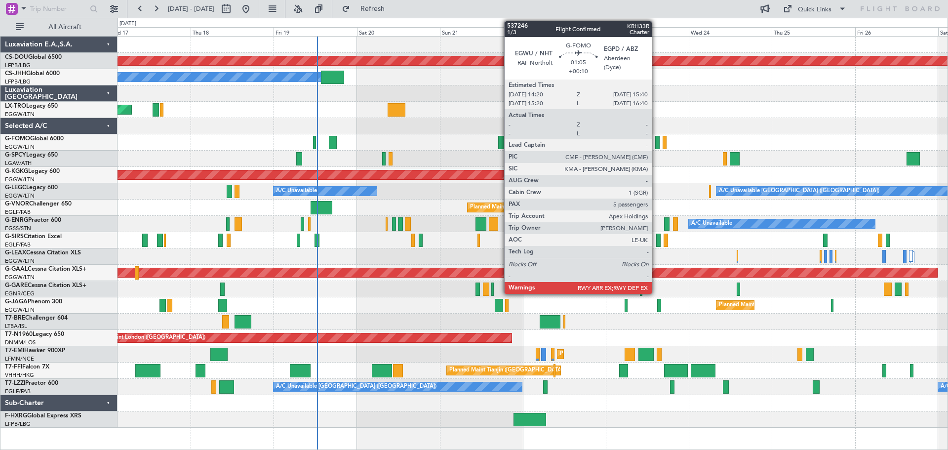
click at [656, 142] on div at bounding box center [657, 142] width 5 height 13
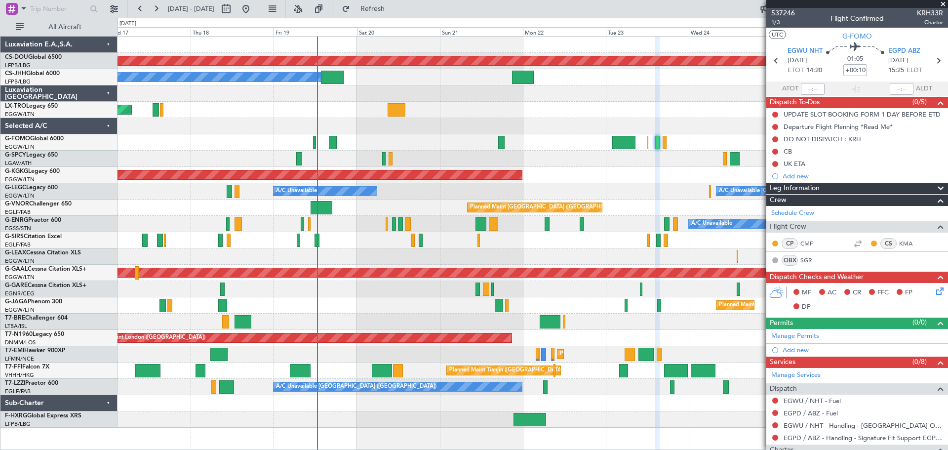
click at [942, 3] on span at bounding box center [943, 4] width 10 height 9
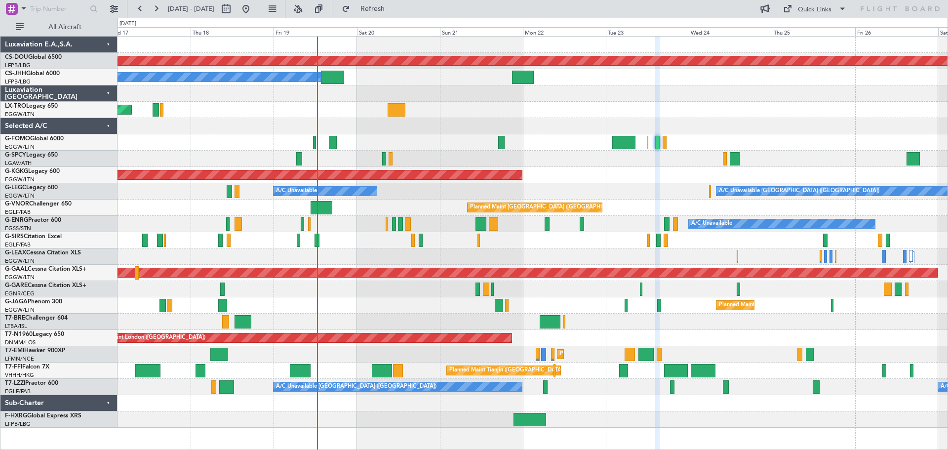
type input "0"
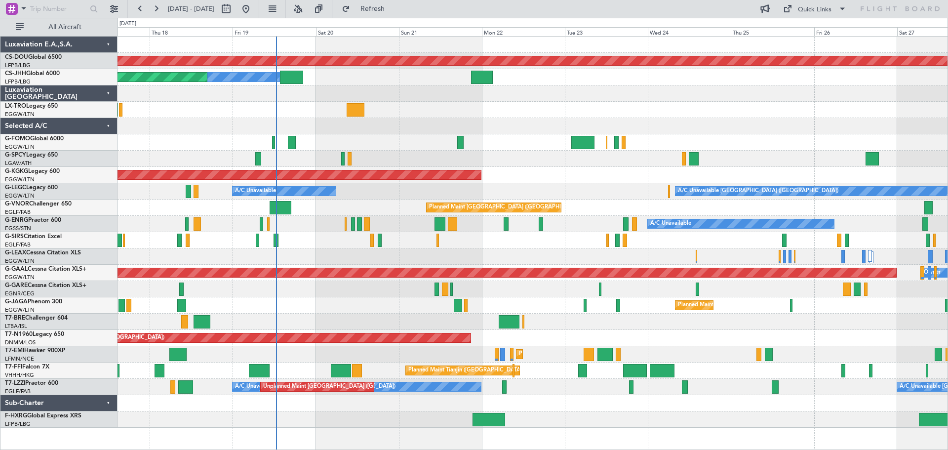
click at [521, 131] on div at bounding box center [533, 126] width 830 height 16
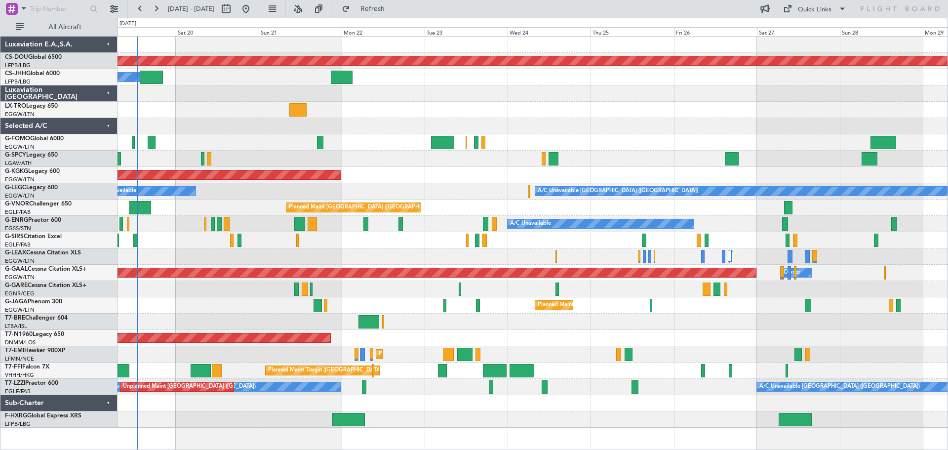
click at [588, 103] on div "Planned Maint London (Biggin Hill) Owner Planned Maint Paris (Le Bourget) Unpla…" at bounding box center [533, 232] width 830 height 391
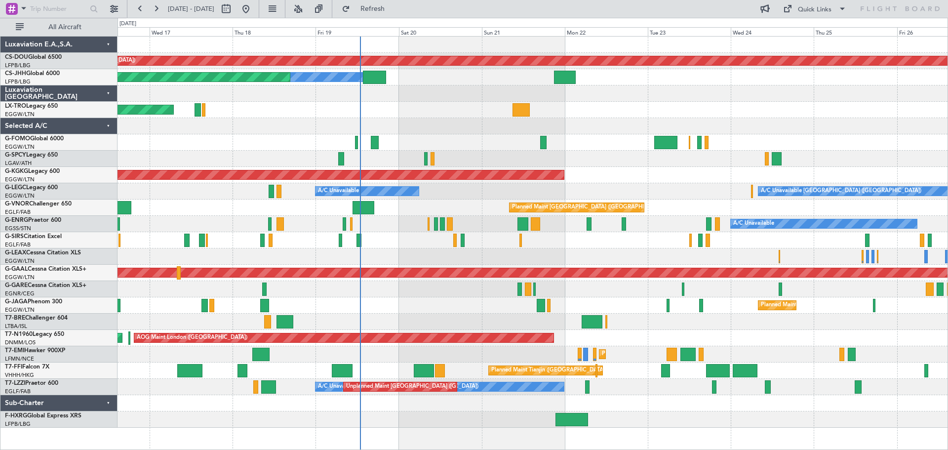
click at [755, 129] on div "Planned Maint London (Biggin Hill) Owner Planned Maint Paris (Le Bourget) Unpla…" at bounding box center [533, 232] width 830 height 391
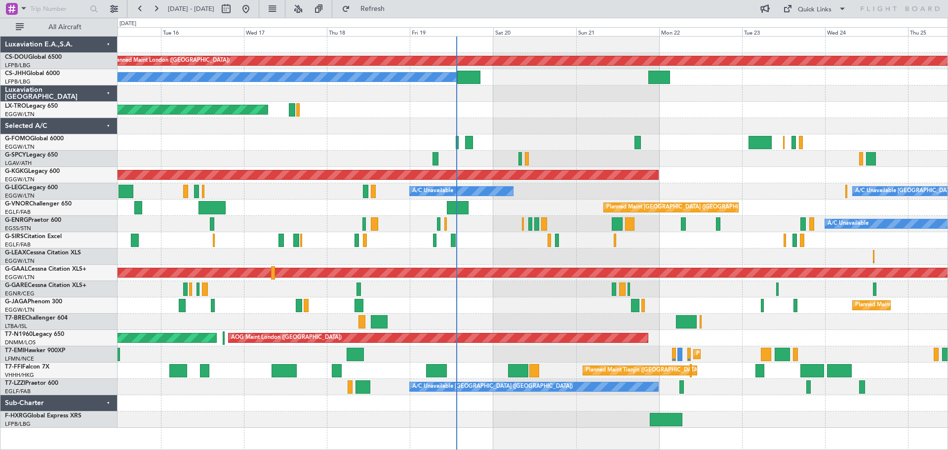
click at [482, 102] on div "Planned Maint London (Biggin Hill) Planned Maint Paris (Le Bourget) Planned Mai…" at bounding box center [533, 232] width 830 height 391
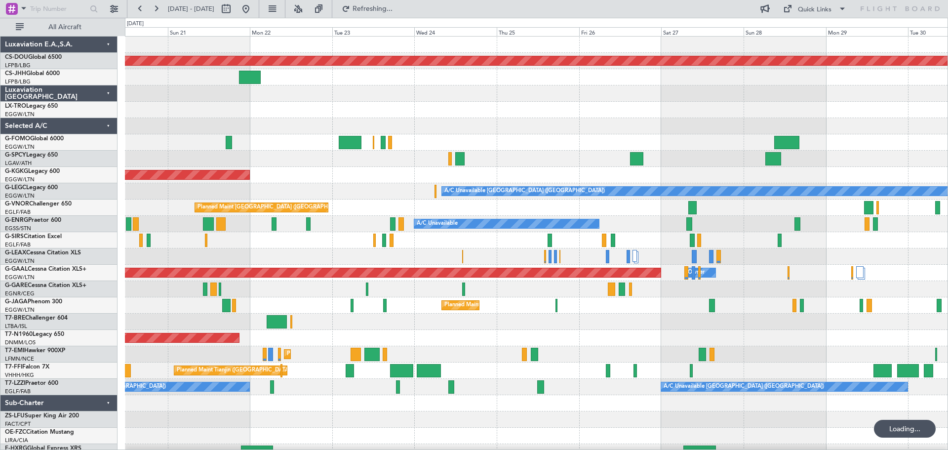
click at [294, 109] on div at bounding box center [536, 110] width 823 height 16
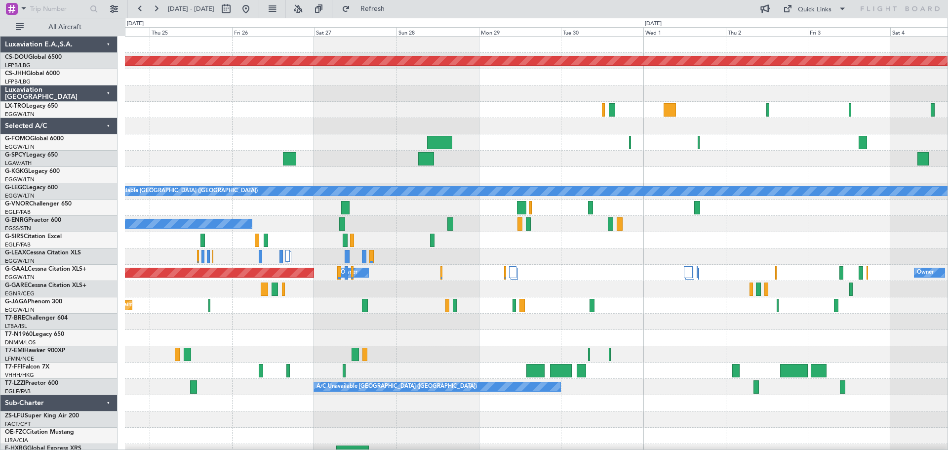
click at [163, 106] on div "Planned Maint London (Biggin Hill) A/C Unavailable London (Luton) Planned Maint…" at bounding box center [536, 249] width 823 height 424
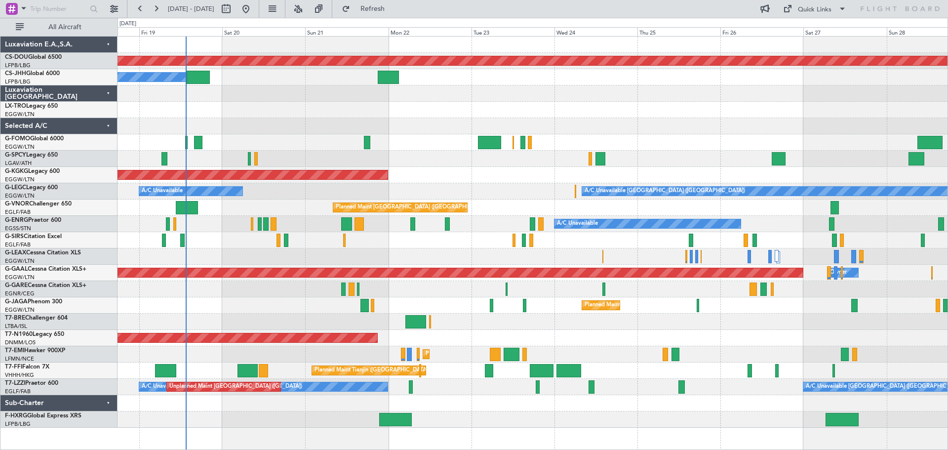
click at [853, 120] on div "Planned Maint London (Biggin Hill) Owner Planned Maint Paris (Le Bourget) Unpla…" at bounding box center [533, 232] width 830 height 391
click at [596, 85] on div at bounding box center [533, 93] width 830 height 16
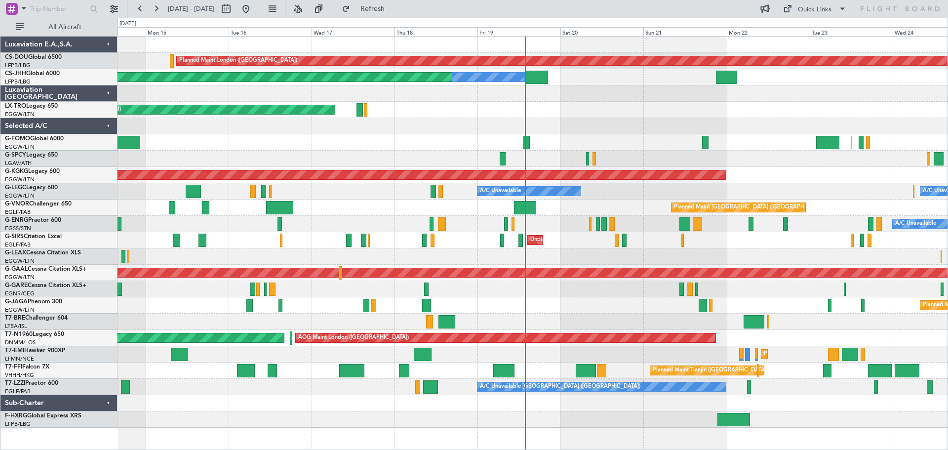
click at [618, 132] on div "Planned Maint London (Biggin Hill) Planned Maint Paris (Le Bourget) Owner Plann…" at bounding box center [533, 232] width 830 height 391
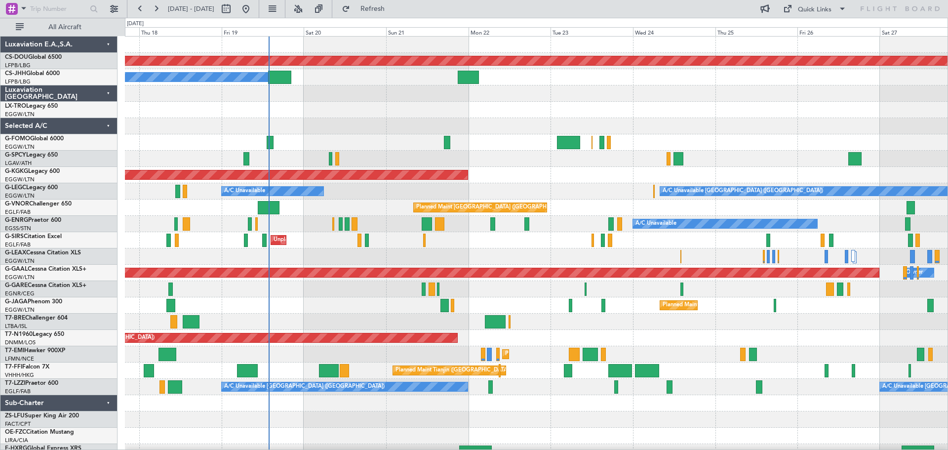
click at [385, 134] on div at bounding box center [536, 126] width 823 height 16
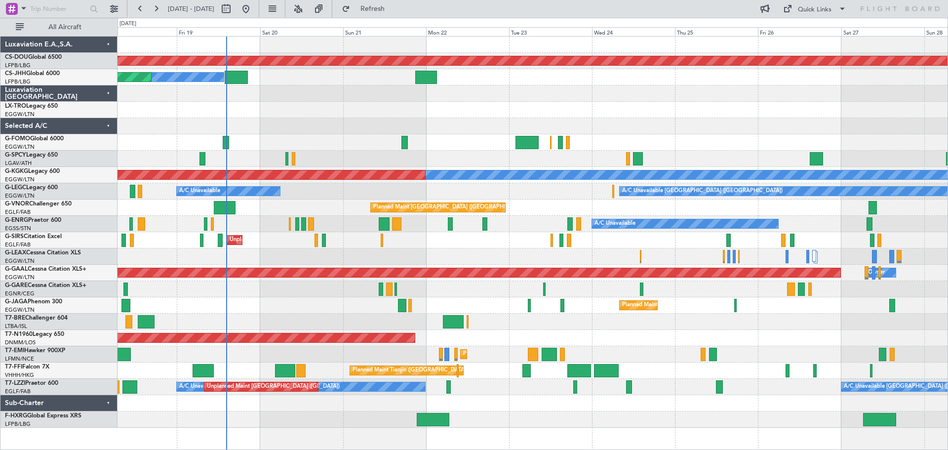
click at [623, 89] on div at bounding box center [533, 93] width 830 height 16
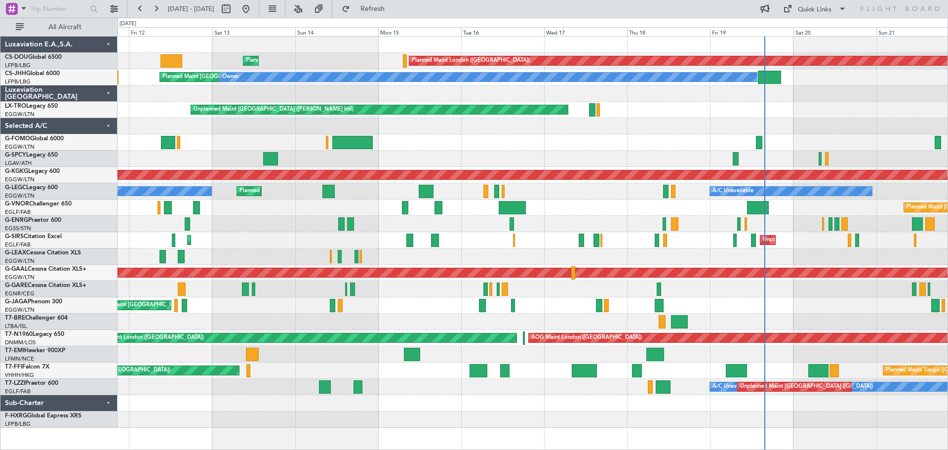
click at [877, 126] on div at bounding box center [533, 126] width 830 height 16
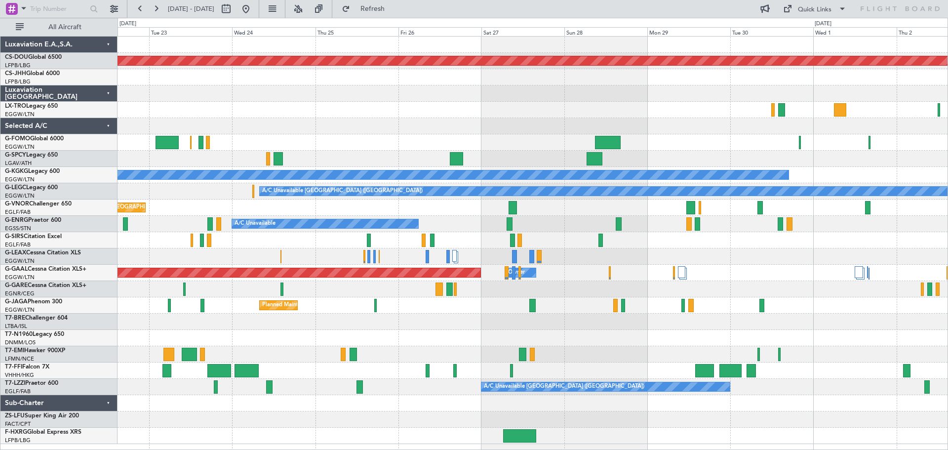
click at [57, 120] on div "Planned Maint London ([GEOGRAPHIC_DATA]) A/C Unavailable [GEOGRAPHIC_DATA] (Ata…" at bounding box center [474, 234] width 948 height 432
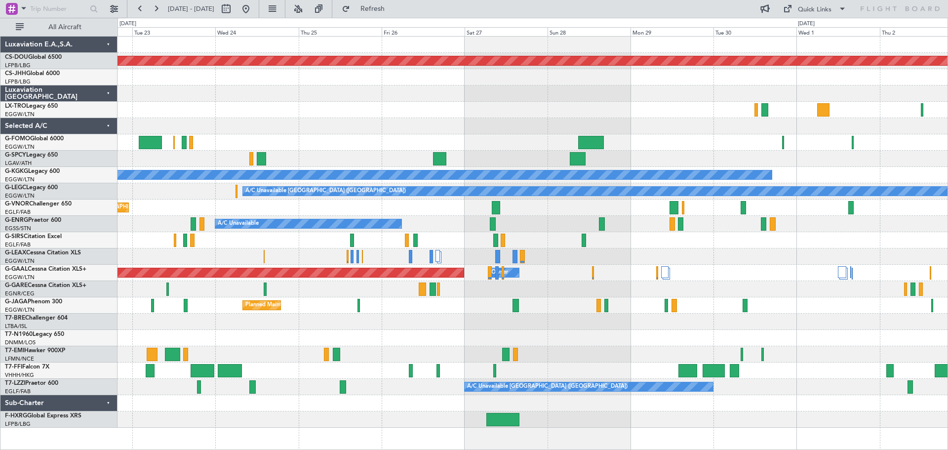
click at [667, 126] on div at bounding box center [533, 126] width 830 height 16
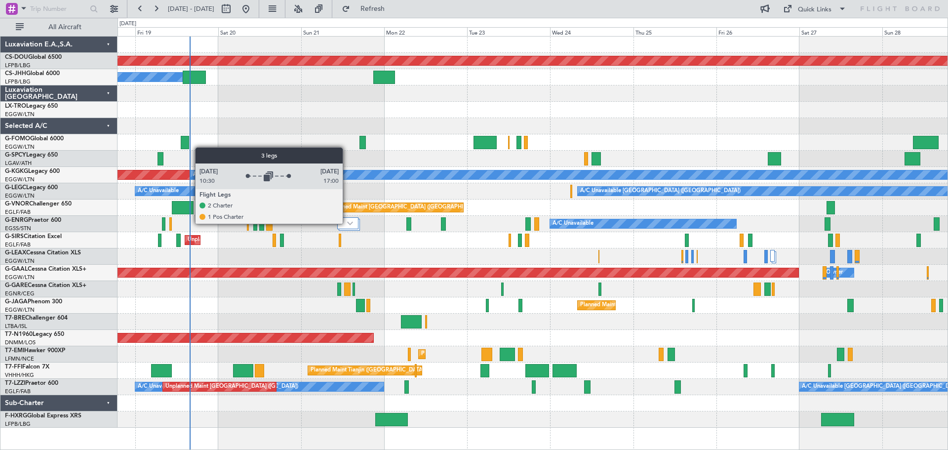
click at [347, 223] on img at bounding box center [350, 223] width 6 height 4
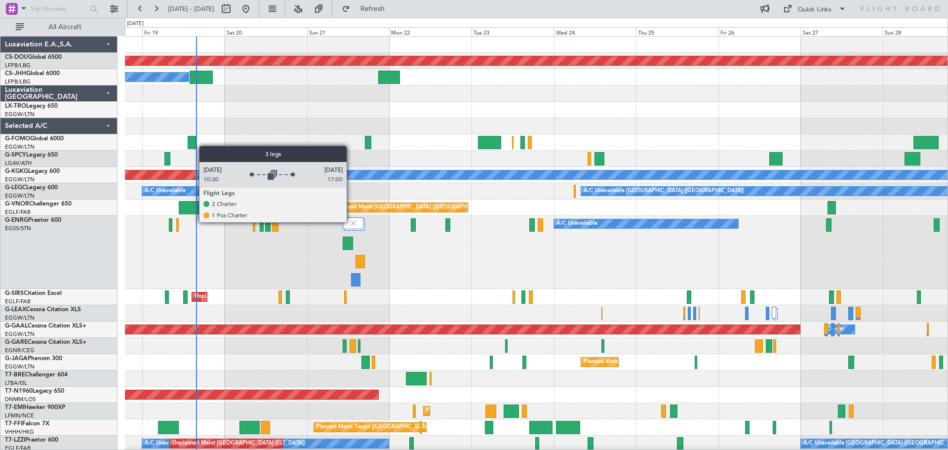
click at [351, 222] on img at bounding box center [353, 223] width 9 height 9
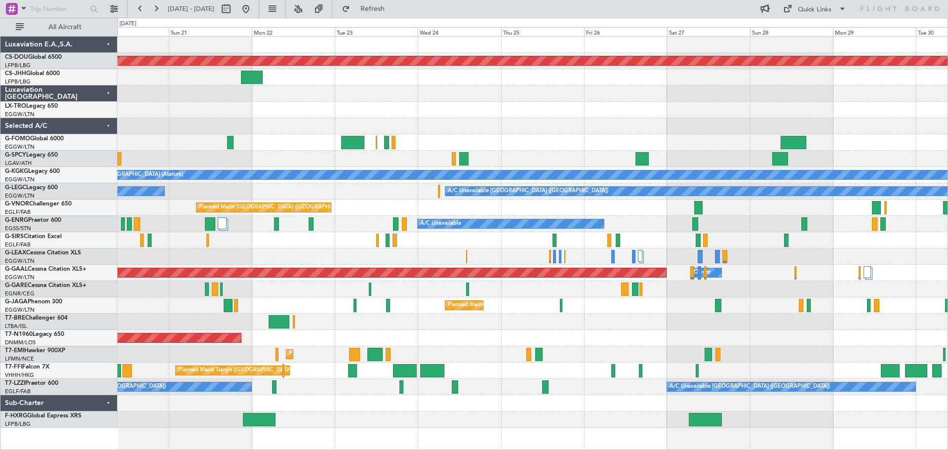
click at [385, 202] on div "Planned Maint London ([GEOGRAPHIC_DATA]) Owner Planned Maint [GEOGRAPHIC_DATA] …" at bounding box center [533, 232] width 830 height 391
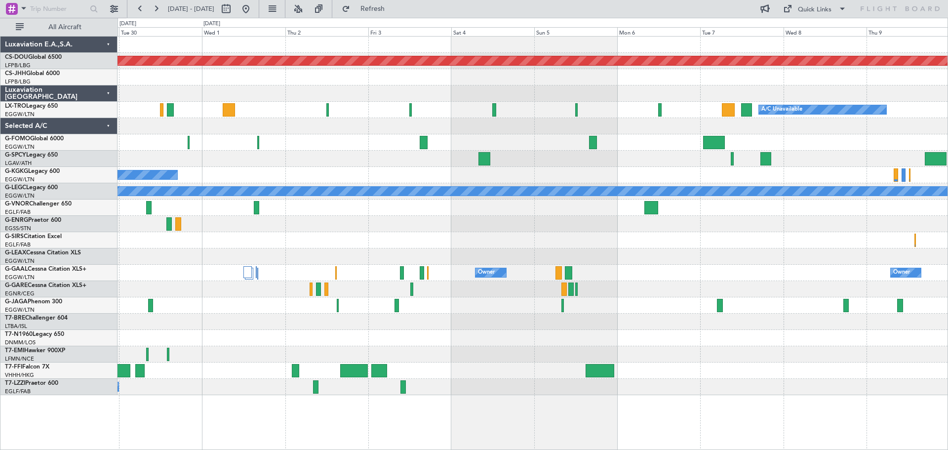
click at [352, 141] on div at bounding box center [533, 142] width 830 height 16
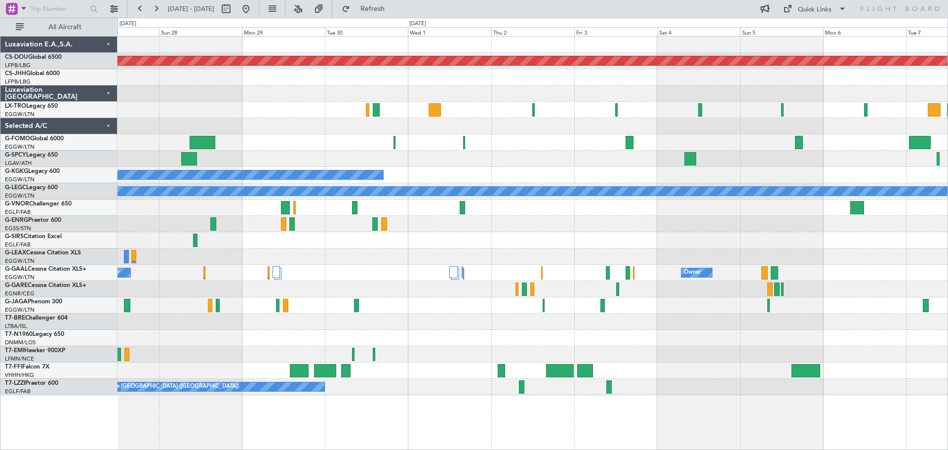
click at [583, 141] on div "Planned Maint London ([GEOGRAPHIC_DATA]) A/C Unavailable A/C Unavailable [GEOGR…" at bounding box center [533, 216] width 830 height 359
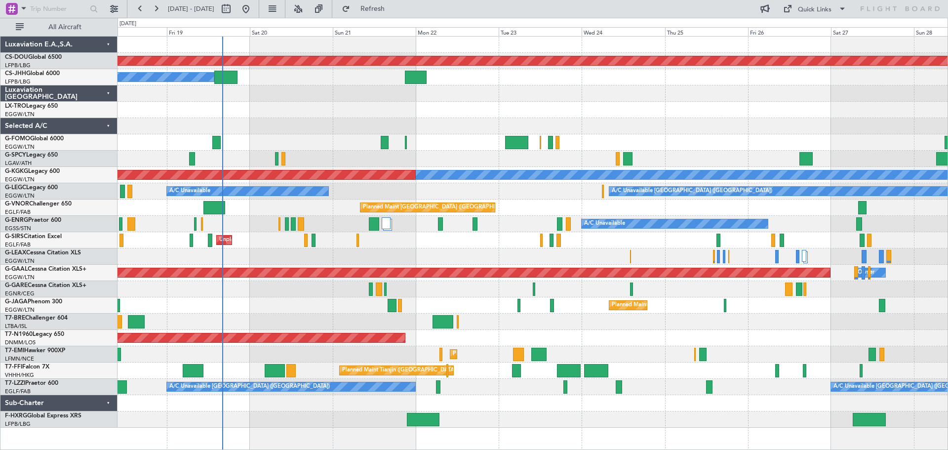
click at [290, 86] on div at bounding box center [533, 93] width 830 height 16
click at [291, 85] on div "Planned Maint [GEOGRAPHIC_DATA] ([GEOGRAPHIC_DATA]) Owner" at bounding box center [533, 77] width 830 height 16
click at [292, 86] on div at bounding box center [533, 93] width 830 height 16
click at [294, 103] on div "Unplanned Maint [GEOGRAPHIC_DATA] ([PERSON_NAME] Intl)" at bounding box center [533, 110] width 830 height 16
click at [291, 86] on div at bounding box center [533, 93] width 830 height 16
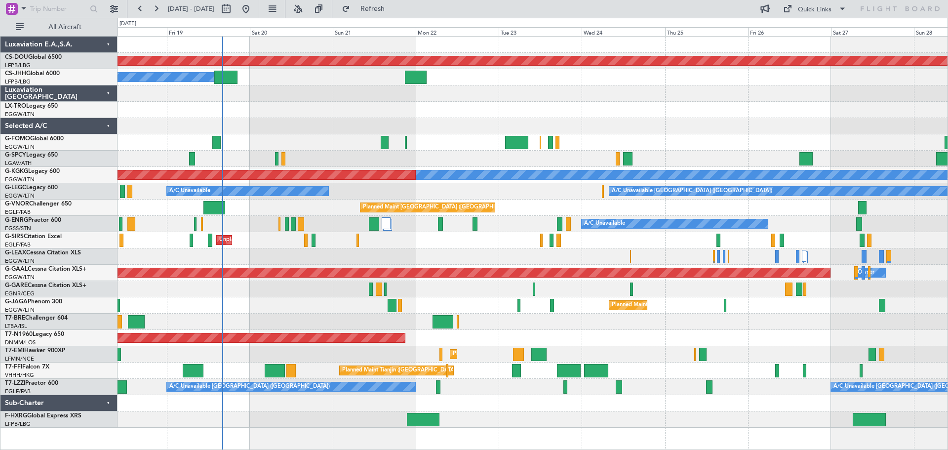
click at [288, 101] on div at bounding box center [533, 93] width 830 height 16
click at [289, 84] on div "Planned Maint [GEOGRAPHIC_DATA] ([GEOGRAPHIC_DATA]) Owner" at bounding box center [533, 77] width 830 height 16
click at [291, 103] on div "Unplanned Maint [GEOGRAPHIC_DATA] ([PERSON_NAME] Intl)" at bounding box center [533, 110] width 830 height 16
click at [290, 86] on div at bounding box center [533, 93] width 830 height 16
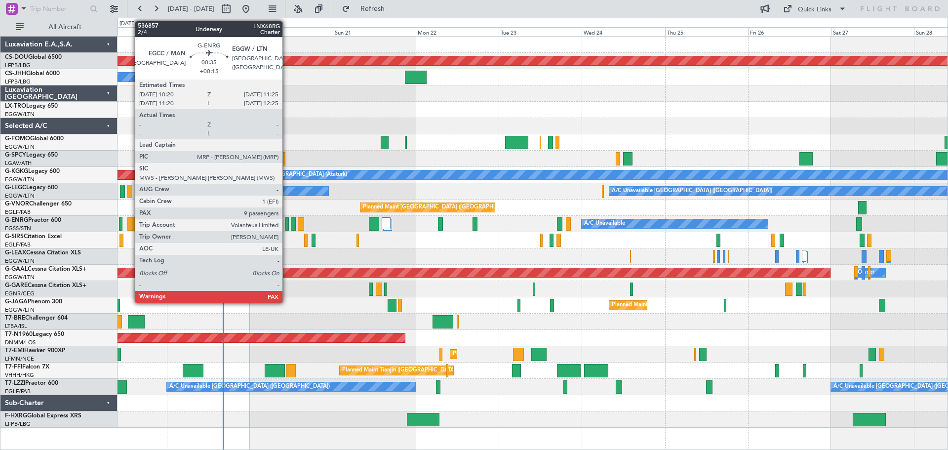
click at [287, 225] on div at bounding box center [287, 223] width 4 height 13
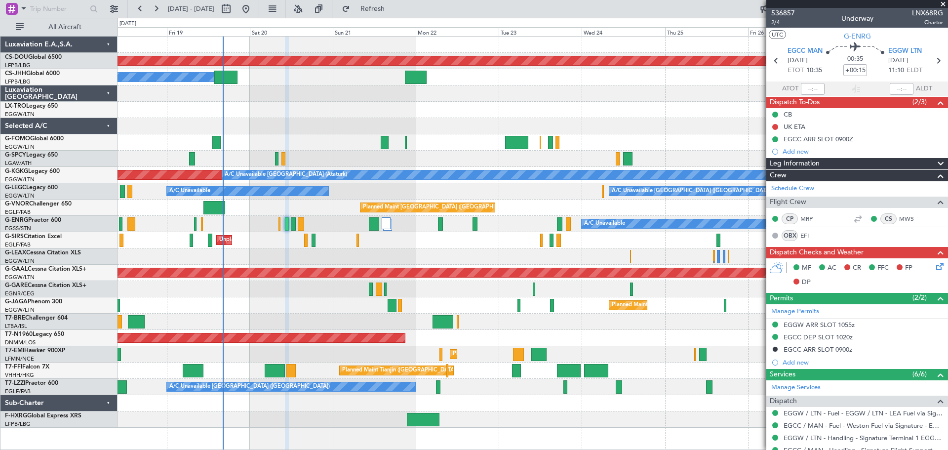
click at [944, 4] on span at bounding box center [943, 4] width 10 height 9
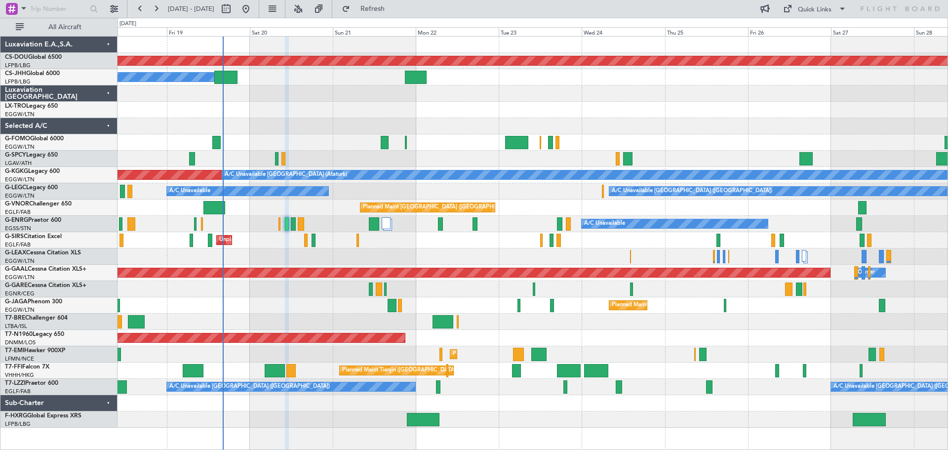
type input "0"
click at [409, 128] on div at bounding box center [533, 126] width 830 height 16
click at [346, 151] on div at bounding box center [533, 159] width 830 height 16
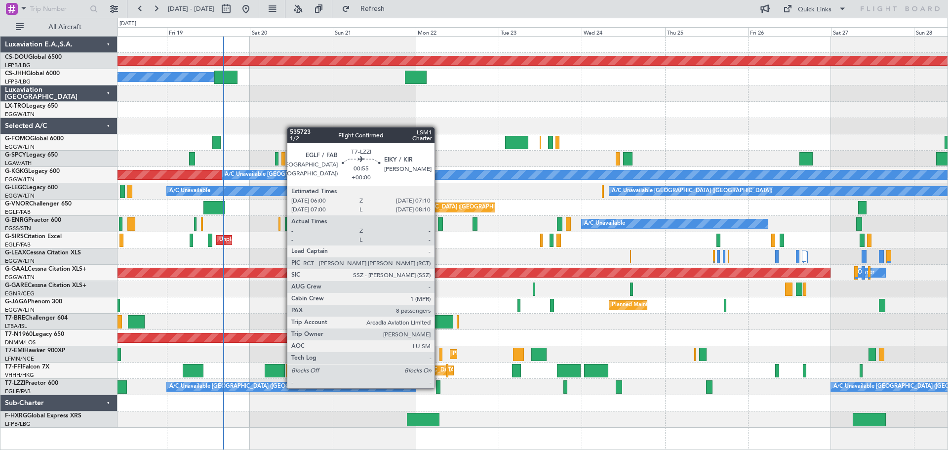
click at [439, 387] on div at bounding box center [438, 386] width 4 height 13
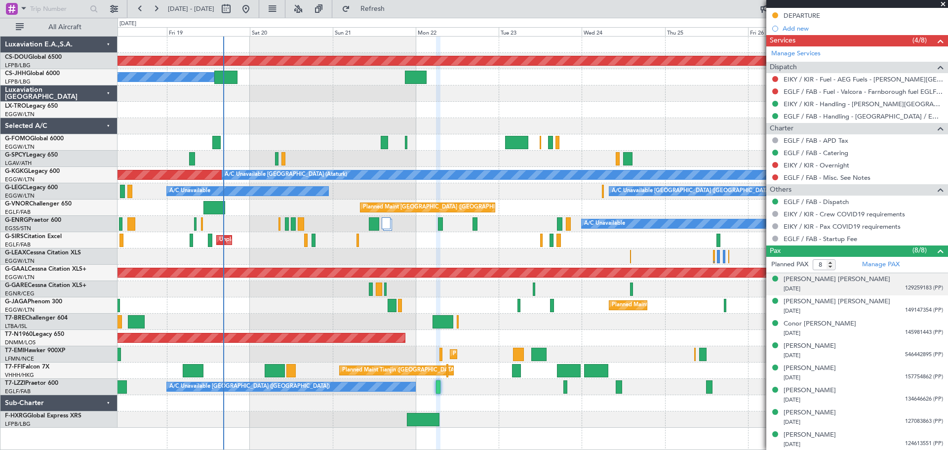
scroll to position [337, 0]
click at [943, 4] on span at bounding box center [943, 4] width 10 height 9
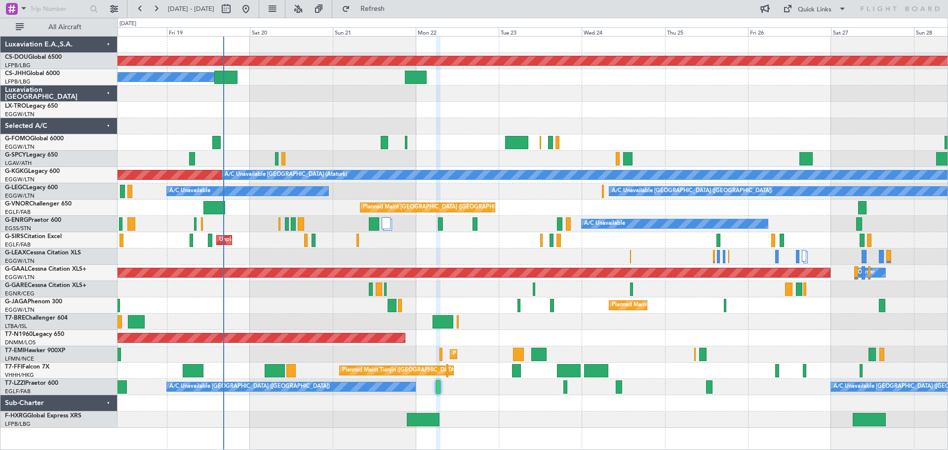
type input "0"
click at [459, 104] on div "Unplanned Maint [GEOGRAPHIC_DATA] ([PERSON_NAME] Intl)" at bounding box center [533, 110] width 830 height 16
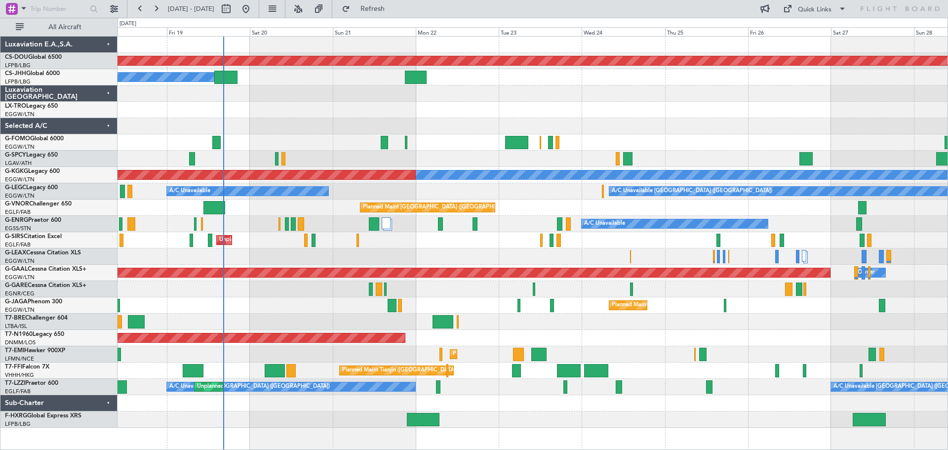
click at [459, 154] on div at bounding box center [533, 159] width 830 height 16
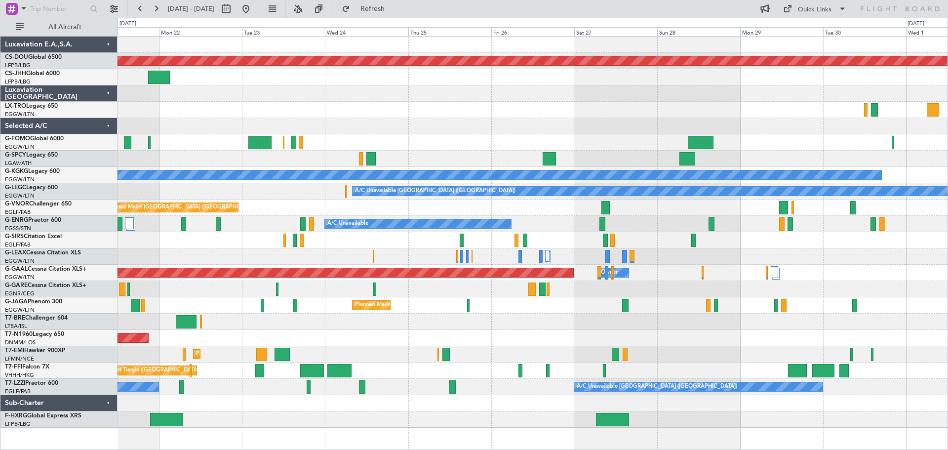
click at [610, 152] on div "Planned Maint London ([GEOGRAPHIC_DATA]) Owner AOG Maint [GEOGRAPHIC_DATA] ([GE…" at bounding box center [533, 232] width 830 height 391
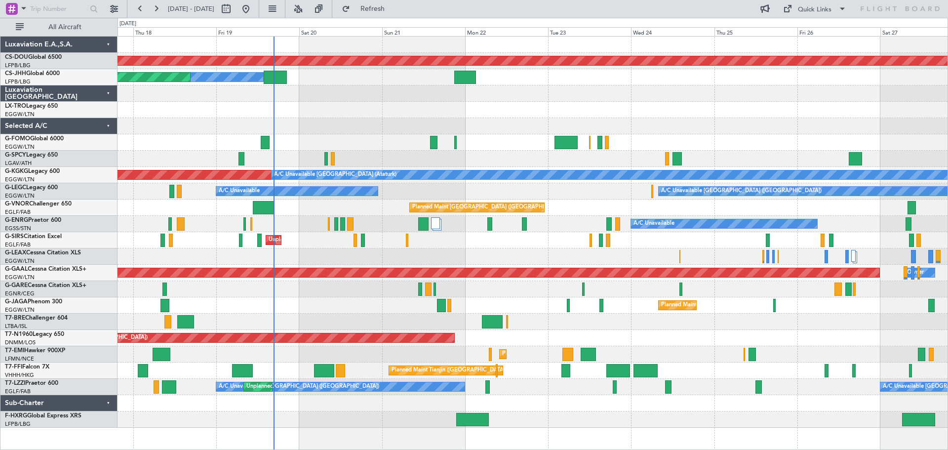
click at [739, 120] on div at bounding box center [533, 126] width 830 height 16
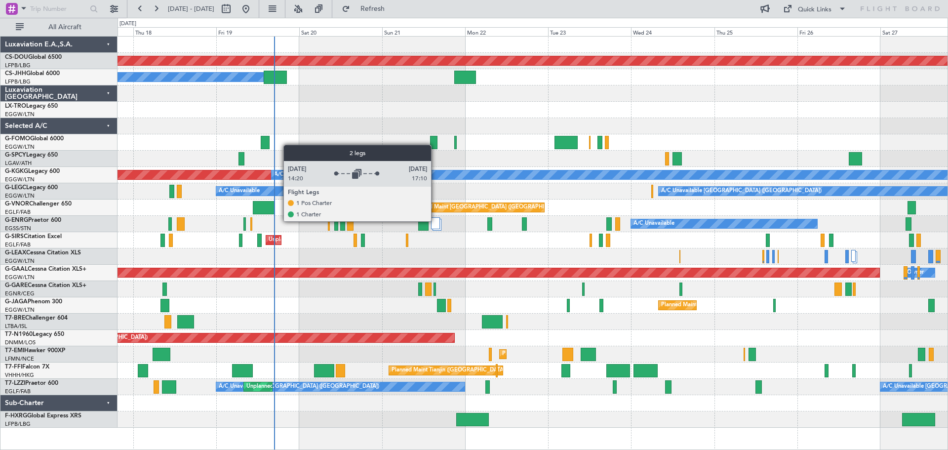
click at [436, 221] on div at bounding box center [435, 223] width 8 height 12
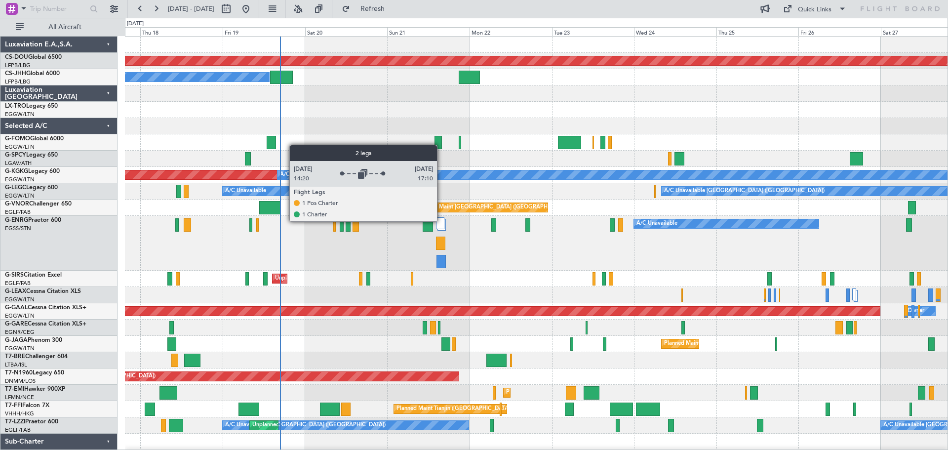
click at [442, 221] on div at bounding box center [440, 223] width 8 height 12
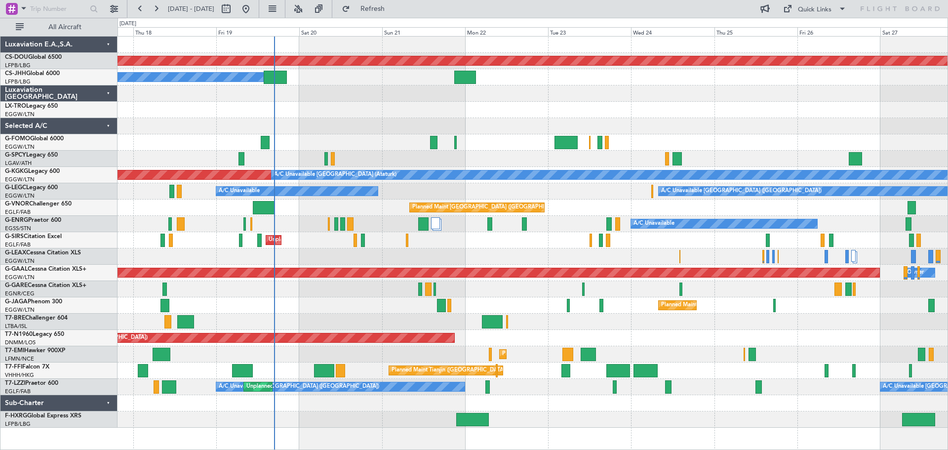
click at [442, 221] on div "A/C Unavailable" at bounding box center [533, 224] width 830 height 16
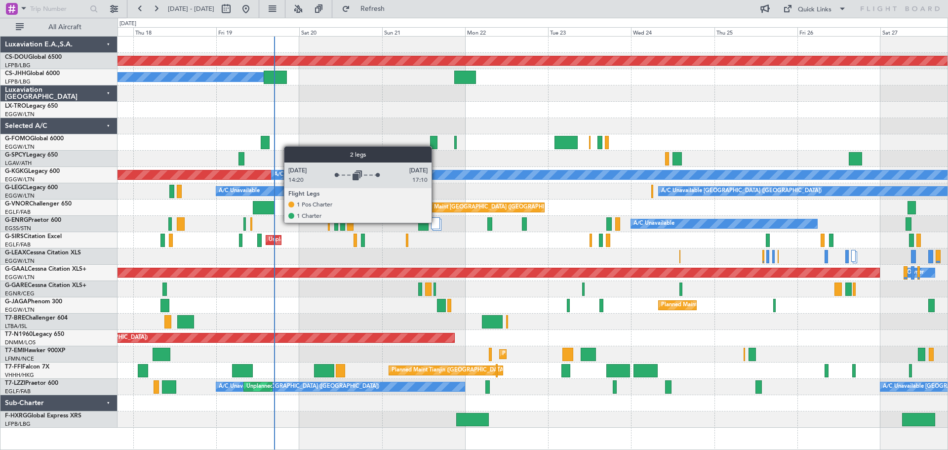
click at [436, 222] on div at bounding box center [435, 223] width 8 height 12
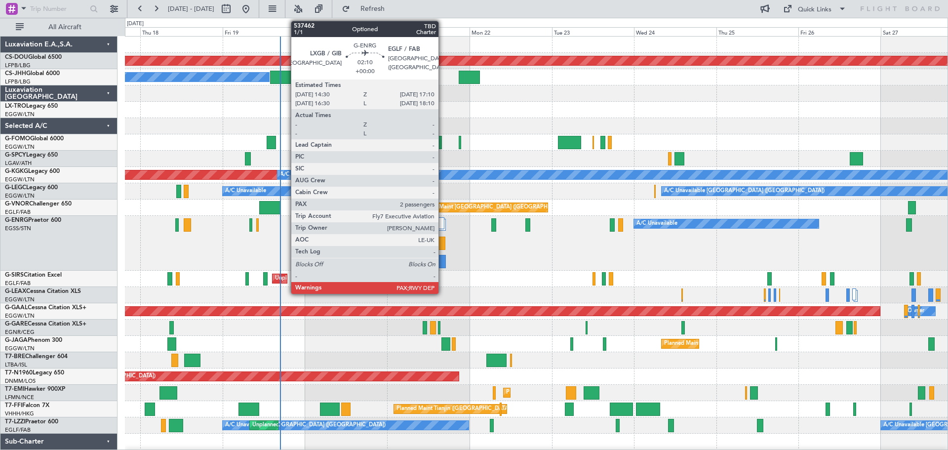
click at [443, 261] on div at bounding box center [441, 261] width 9 height 13
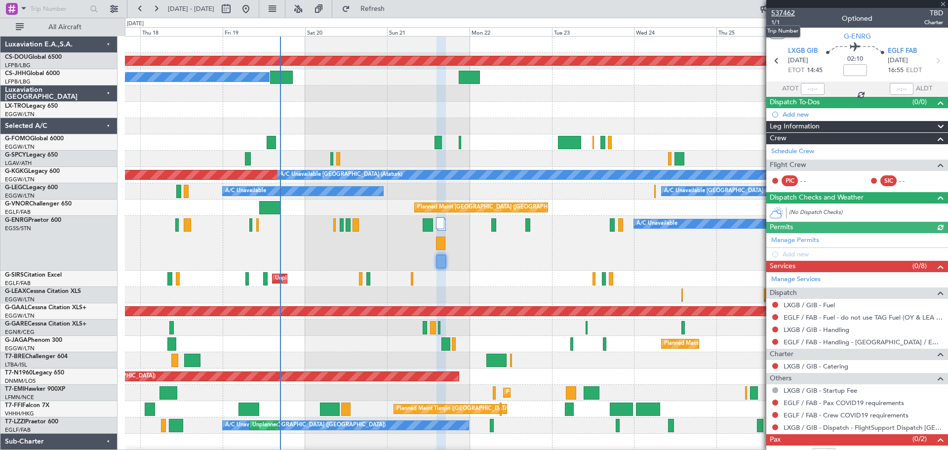
click at [789, 12] on span "537462" at bounding box center [784, 13] width 24 height 10
click at [941, 3] on span at bounding box center [943, 4] width 10 height 9
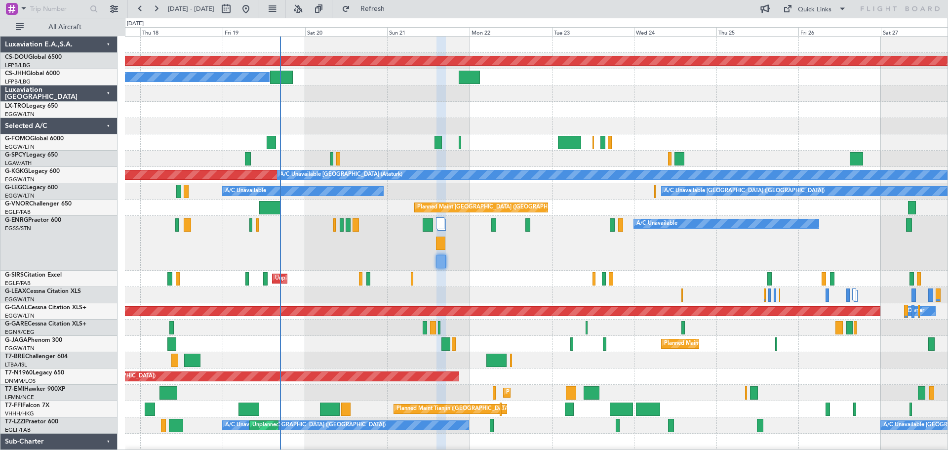
type input "0"
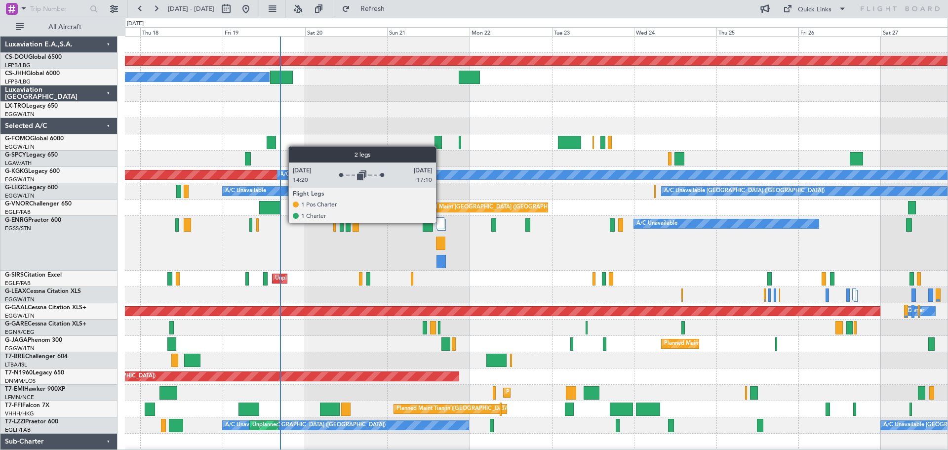
click at [441, 222] on div at bounding box center [440, 223] width 8 height 12
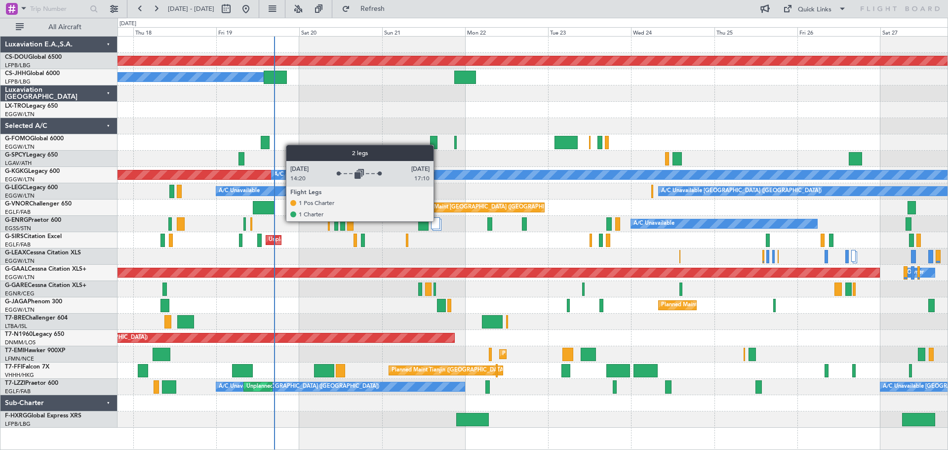
click at [438, 221] on div at bounding box center [435, 223] width 8 height 12
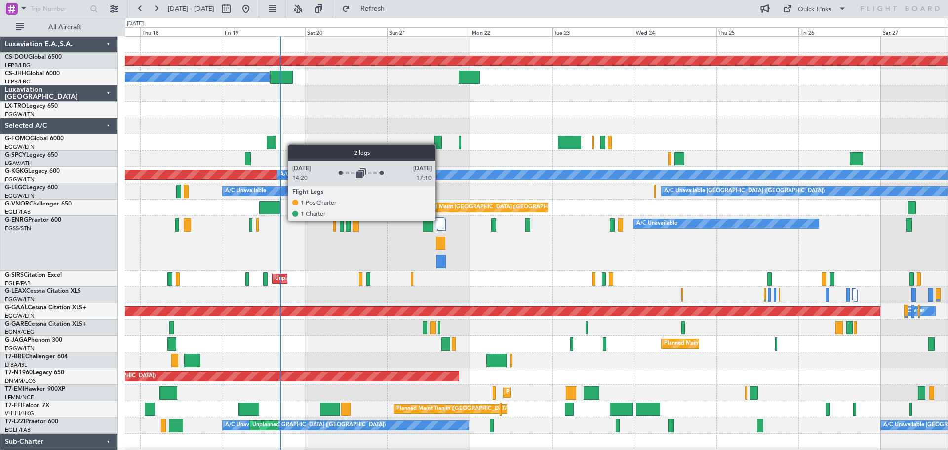
click at [440, 220] on div at bounding box center [440, 223] width 8 height 12
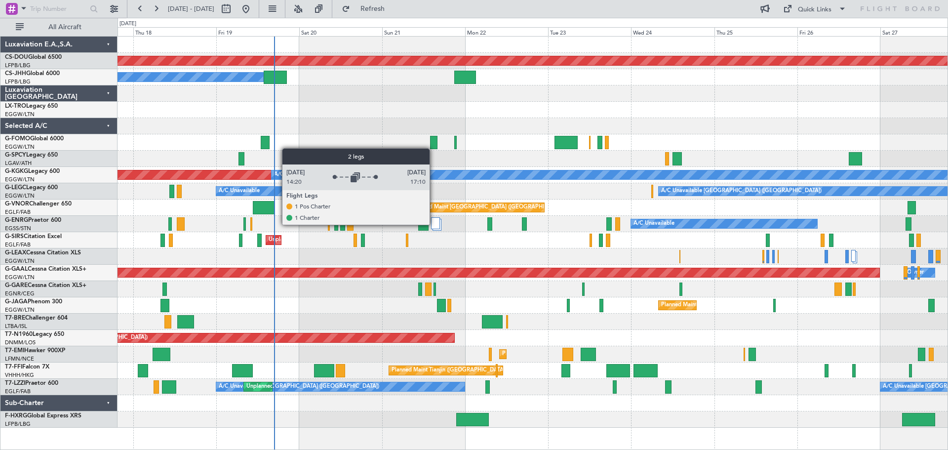
click at [434, 224] on div at bounding box center [435, 223] width 8 height 12
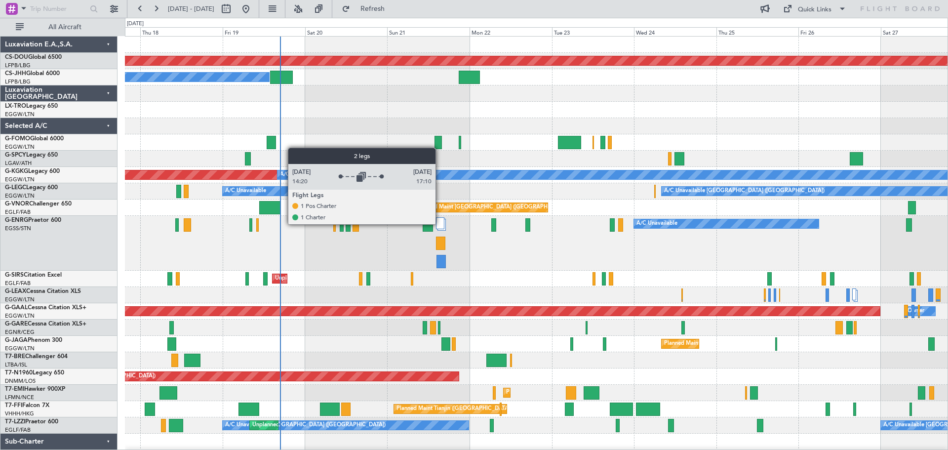
click at [440, 224] on div at bounding box center [440, 223] width 8 height 12
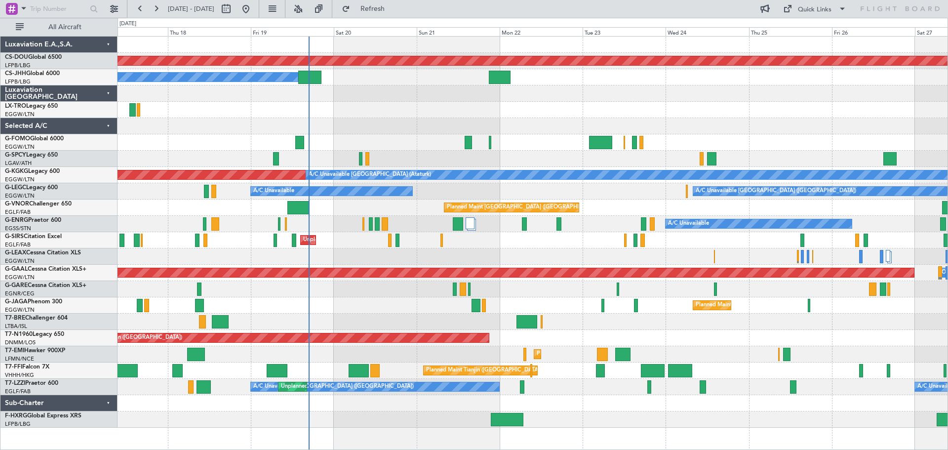
click at [566, 103] on div "Unplanned Maint [GEOGRAPHIC_DATA] ([PERSON_NAME] Intl)" at bounding box center [533, 110] width 830 height 16
click at [373, 101] on div at bounding box center [533, 93] width 830 height 16
click at [456, 103] on div "Unplanned Maint [GEOGRAPHIC_DATA] ([PERSON_NAME] Intl)" at bounding box center [533, 110] width 830 height 16
click at [625, 103] on div "Unplanned Maint [GEOGRAPHIC_DATA] ([PERSON_NAME] Intl)" at bounding box center [533, 110] width 830 height 16
click at [708, 101] on div at bounding box center [533, 93] width 830 height 16
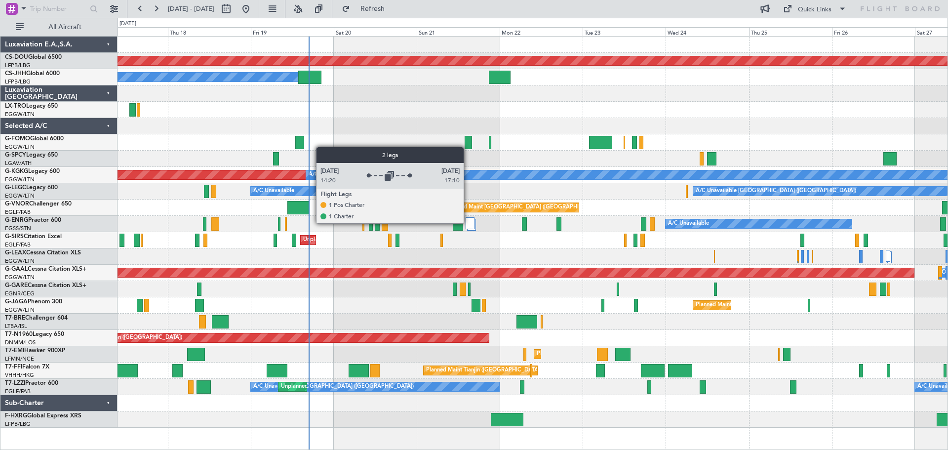
click at [468, 223] on div at bounding box center [470, 223] width 8 height 12
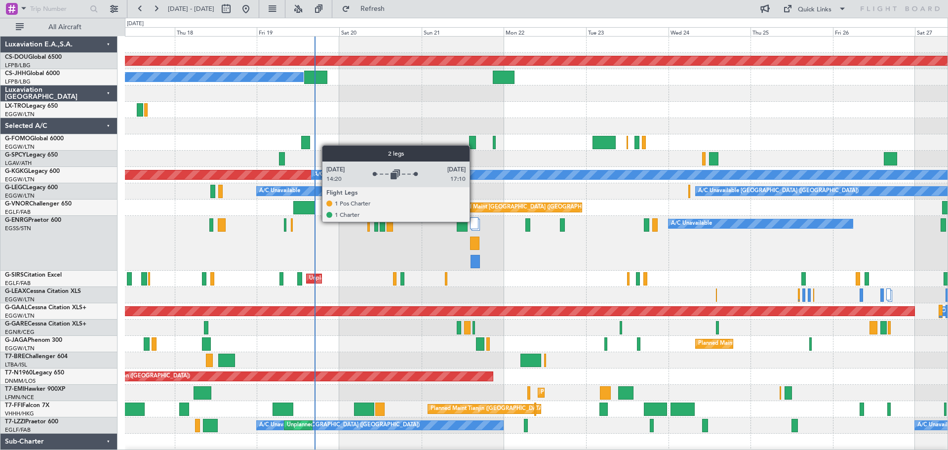
click at [474, 221] on div at bounding box center [474, 223] width 8 height 12
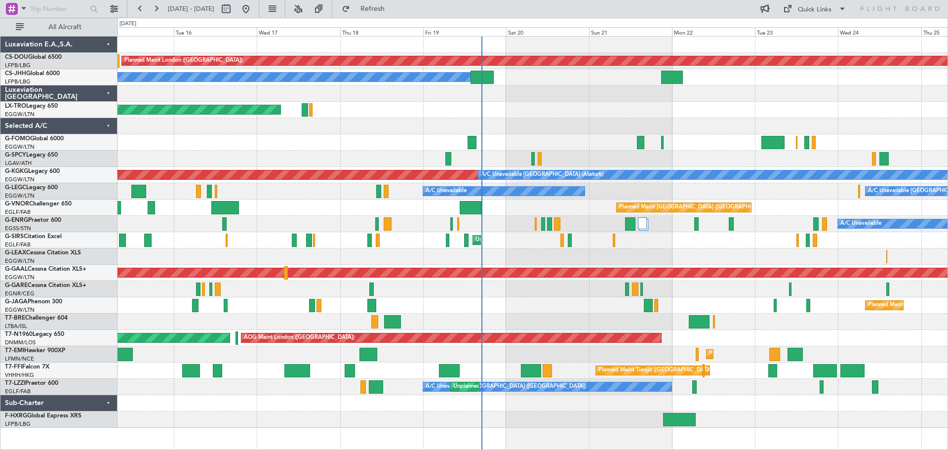
click at [516, 290] on div "Planned Maint London ([GEOGRAPHIC_DATA]) Planned Maint [GEOGRAPHIC_DATA] ([GEOG…" at bounding box center [533, 232] width 830 height 391
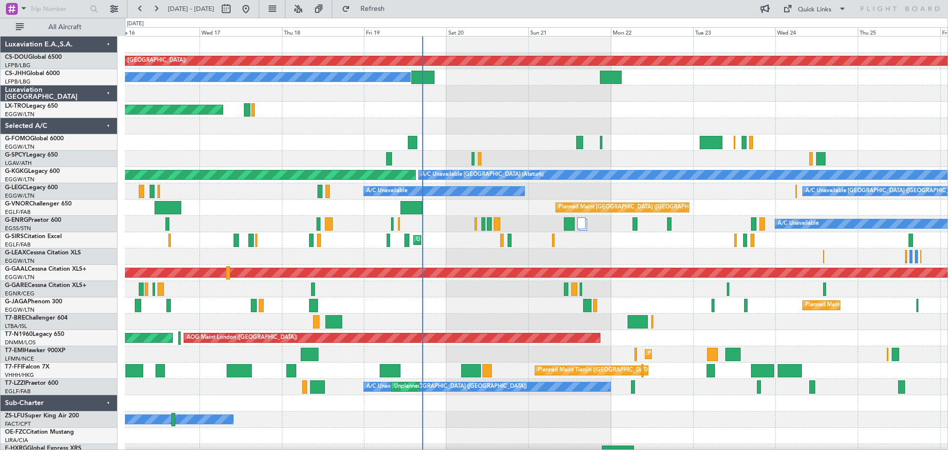
click at [488, 304] on div "Planned Maint [GEOGRAPHIC_DATA] ([GEOGRAPHIC_DATA])" at bounding box center [536, 305] width 823 height 16
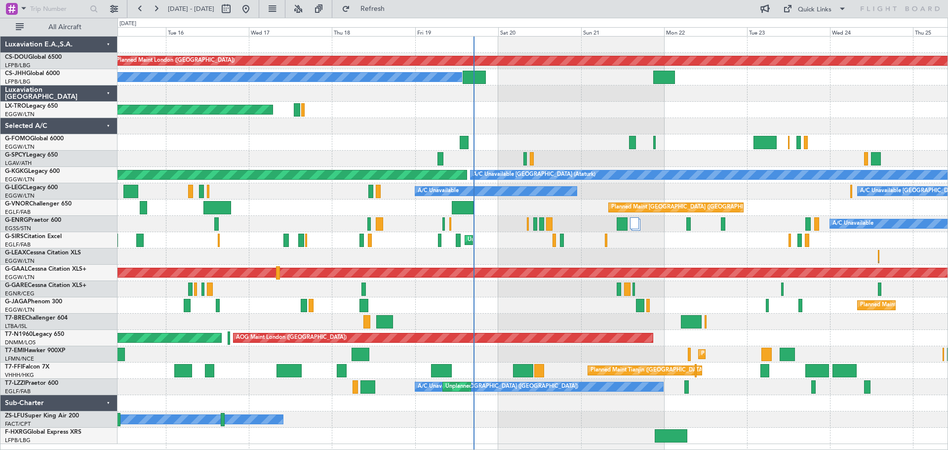
click at [501, 244] on div "Unplanned Maint [GEOGRAPHIC_DATA] ([GEOGRAPHIC_DATA])" at bounding box center [533, 240] width 830 height 16
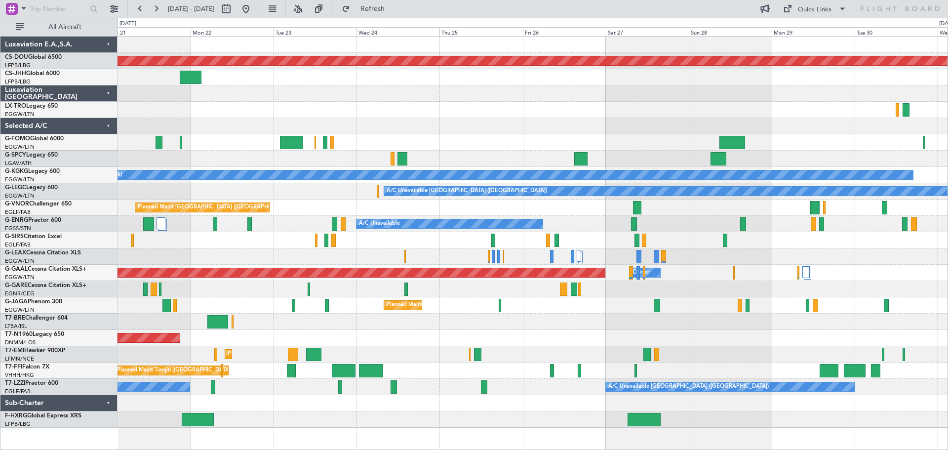
click at [369, 307] on div "Planned Maint London ([GEOGRAPHIC_DATA]) Planned Maint [GEOGRAPHIC_DATA] ([GEOG…" at bounding box center [533, 232] width 830 height 391
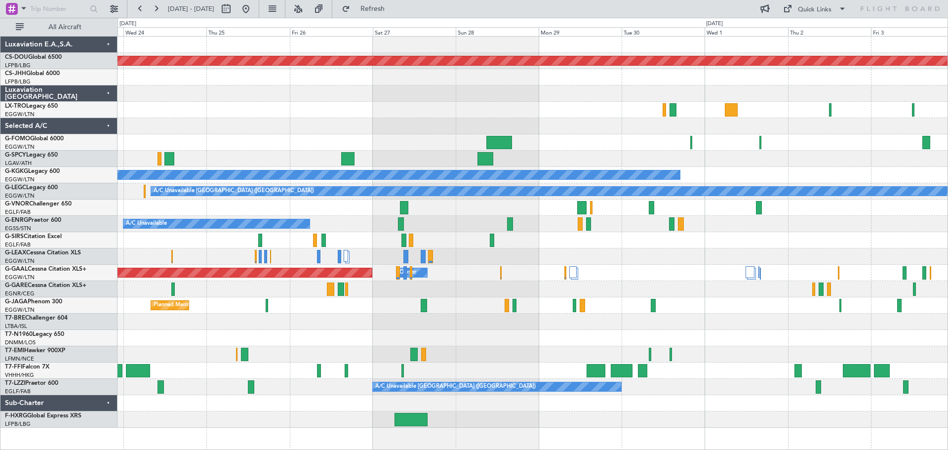
click at [310, 304] on div "Planned Maint [GEOGRAPHIC_DATA] ([GEOGRAPHIC_DATA])" at bounding box center [533, 305] width 830 height 16
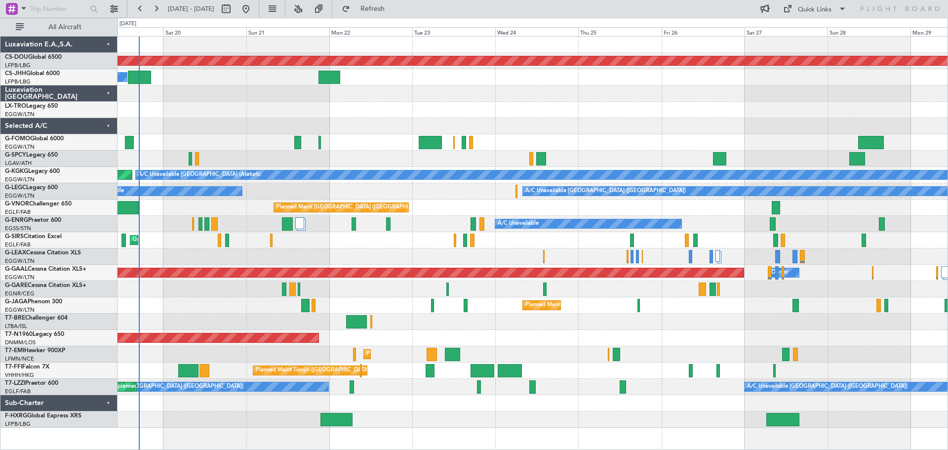
click at [681, 304] on div "Planned Maint [GEOGRAPHIC_DATA] ([GEOGRAPHIC_DATA])" at bounding box center [533, 305] width 830 height 16
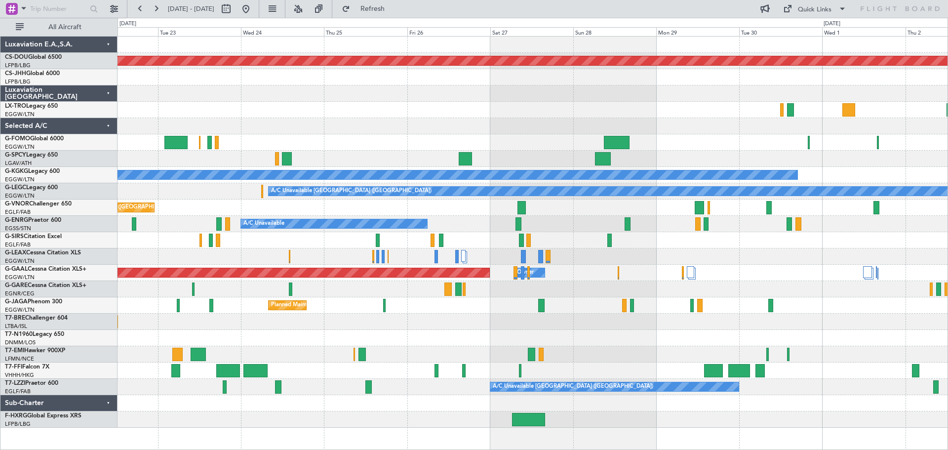
click at [435, 342] on div "Planned Maint London ([GEOGRAPHIC_DATA]) A/C Unavailable [GEOGRAPHIC_DATA] (Ata…" at bounding box center [533, 232] width 830 height 391
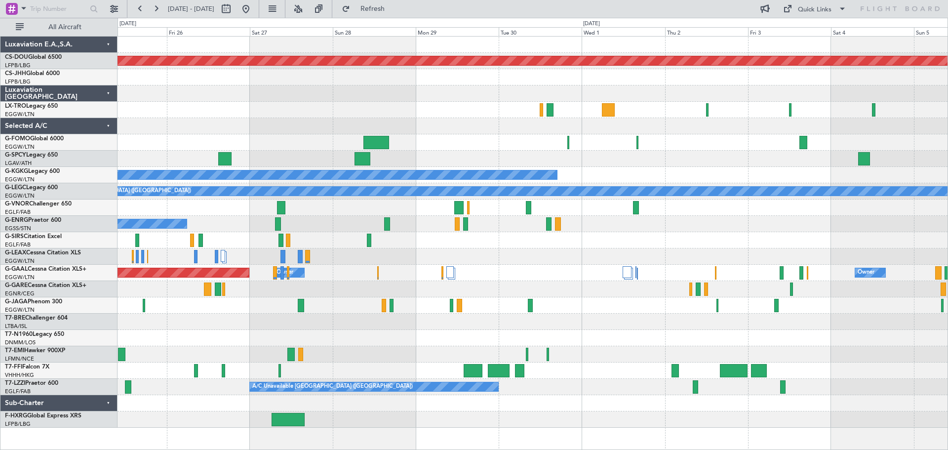
click at [473, 311] on div "Planned Maint [GEOGRAPHIC_DATA] ([GEOGRAPHIC_DATA])" at bounding box center [533, 305] width 830 height 16
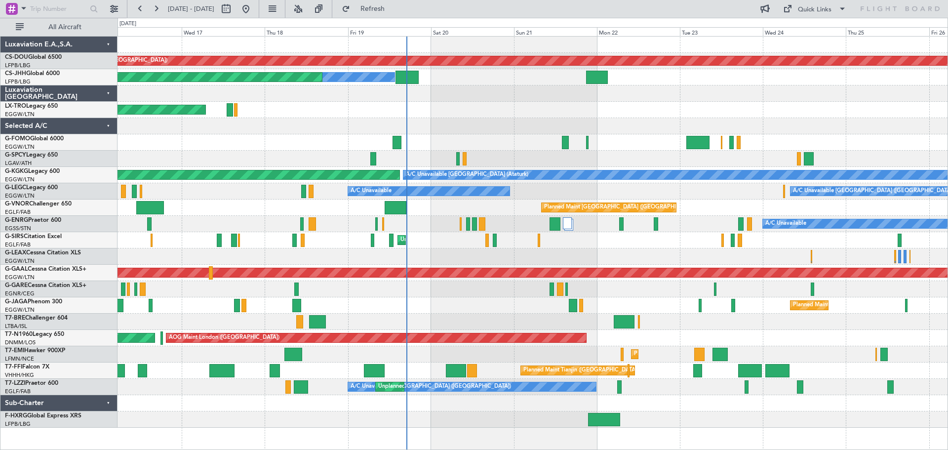
click at [652, 298] on div "Planned Maint London ([GEOGRAPHIC_DATA]) Owner Planned Maint [GEOGRAPHIC_DATA] …" at bounding box center [533, 232] width 830 height 391
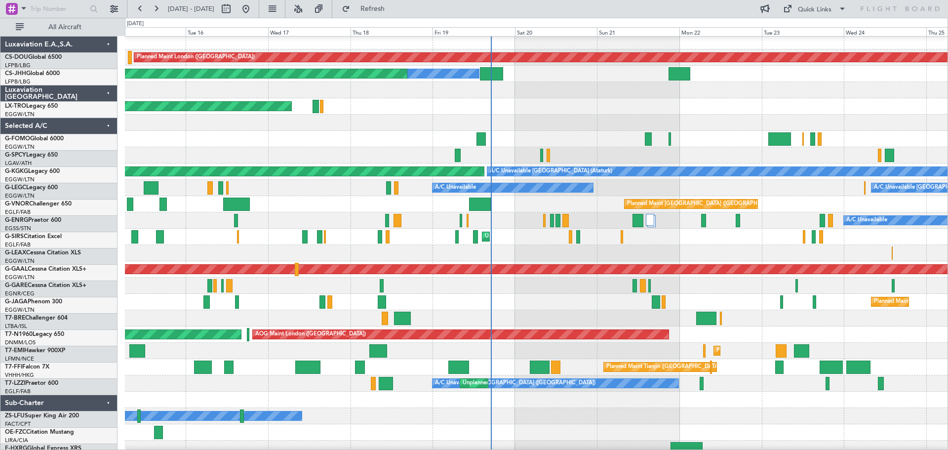
scroll to position [3, 0]
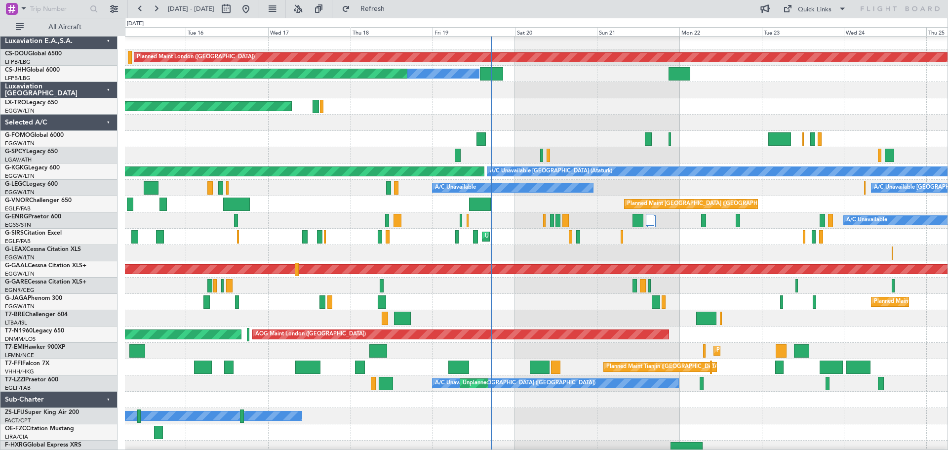
click at [561, 303] on div "Planned Maint [GEOGRAPHIC_DATA] ([GEOGRAPHIC_DATA])" at bounding box center [536, 302] width 823 height 16
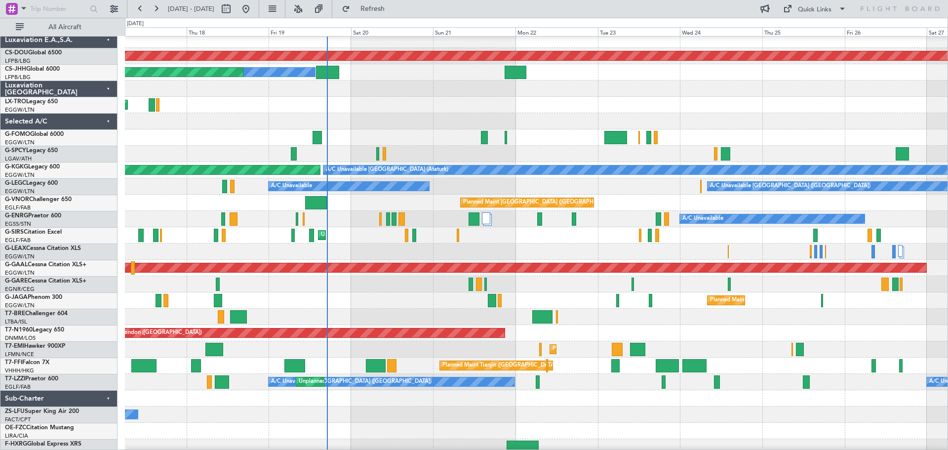
scroll to position [5, 0]
click at [598, 242] on div "Unplanned Maint [GEOGRAPHIC_DATA] ([GEOGRAPHIC_DATA])" at bounding box center [536, 235] width 823 height 16
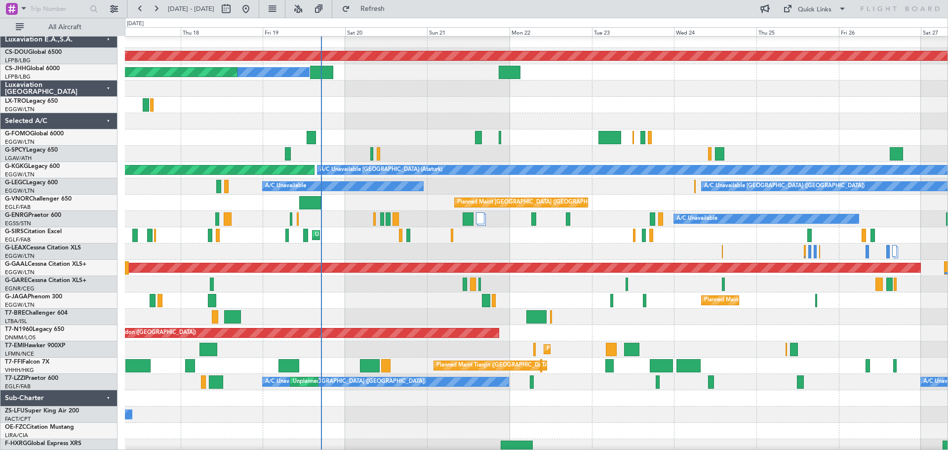
scroll to position [0, 0]
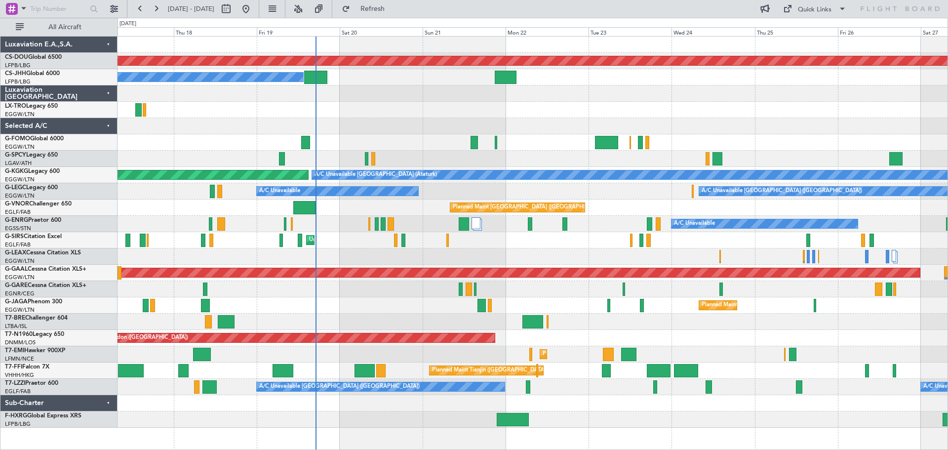
click at [411, 115] on div "Unplanned Maint [GEOGRAPHIC_DATA] ([PERSON_NAME] Intl)" at bounding box center [533, 110] width 830 height 16
click at [379, 119] on div at bounding box center [533, 126] width 830 height 16
click at [383, 86] on div at bounding box center [533, 93] width 830 height 16
